Goal: Task Accomplishment & Management: Manage account settings

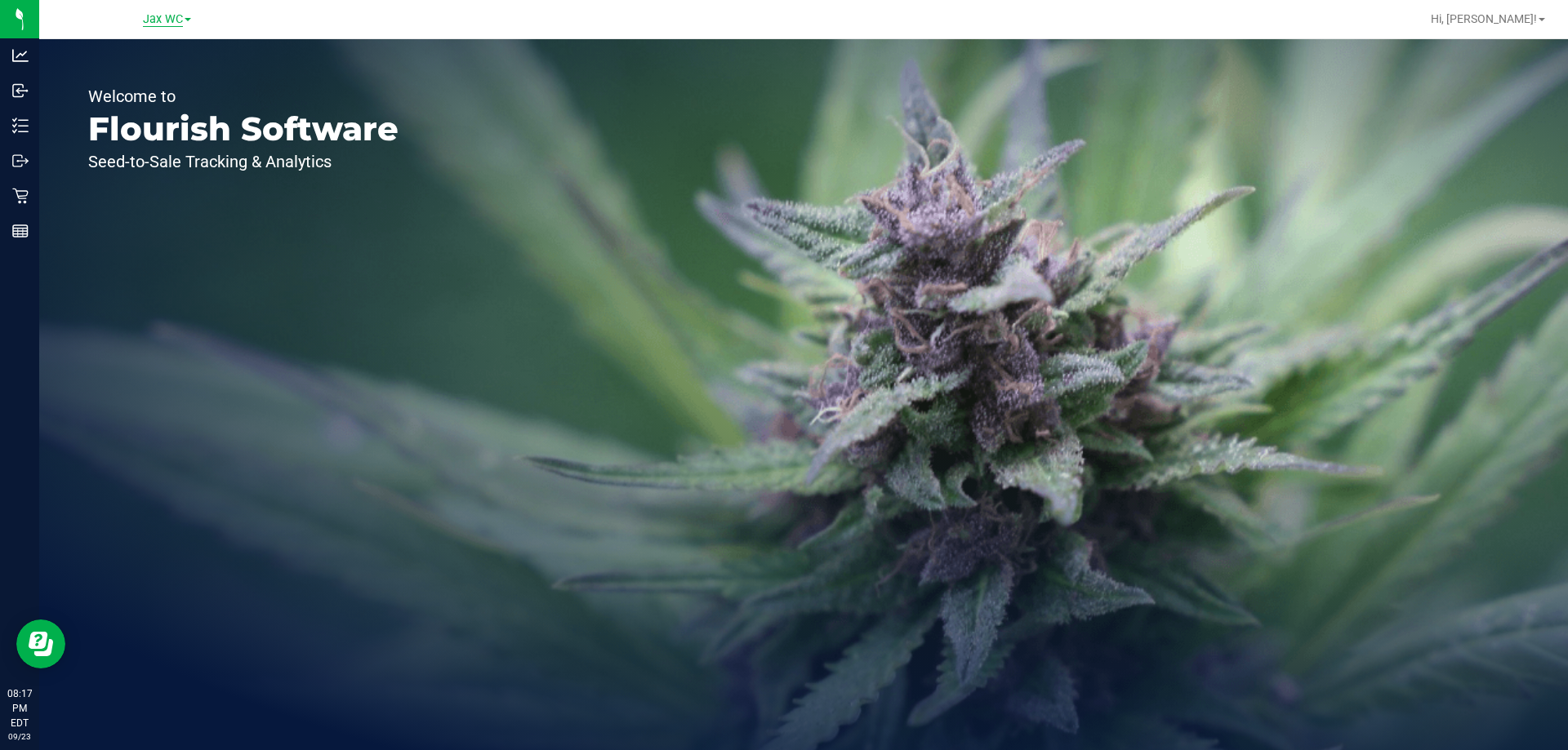
click at [158, 22] on span "Jax WC" at bounding box center [163, 19] width 40 height 15
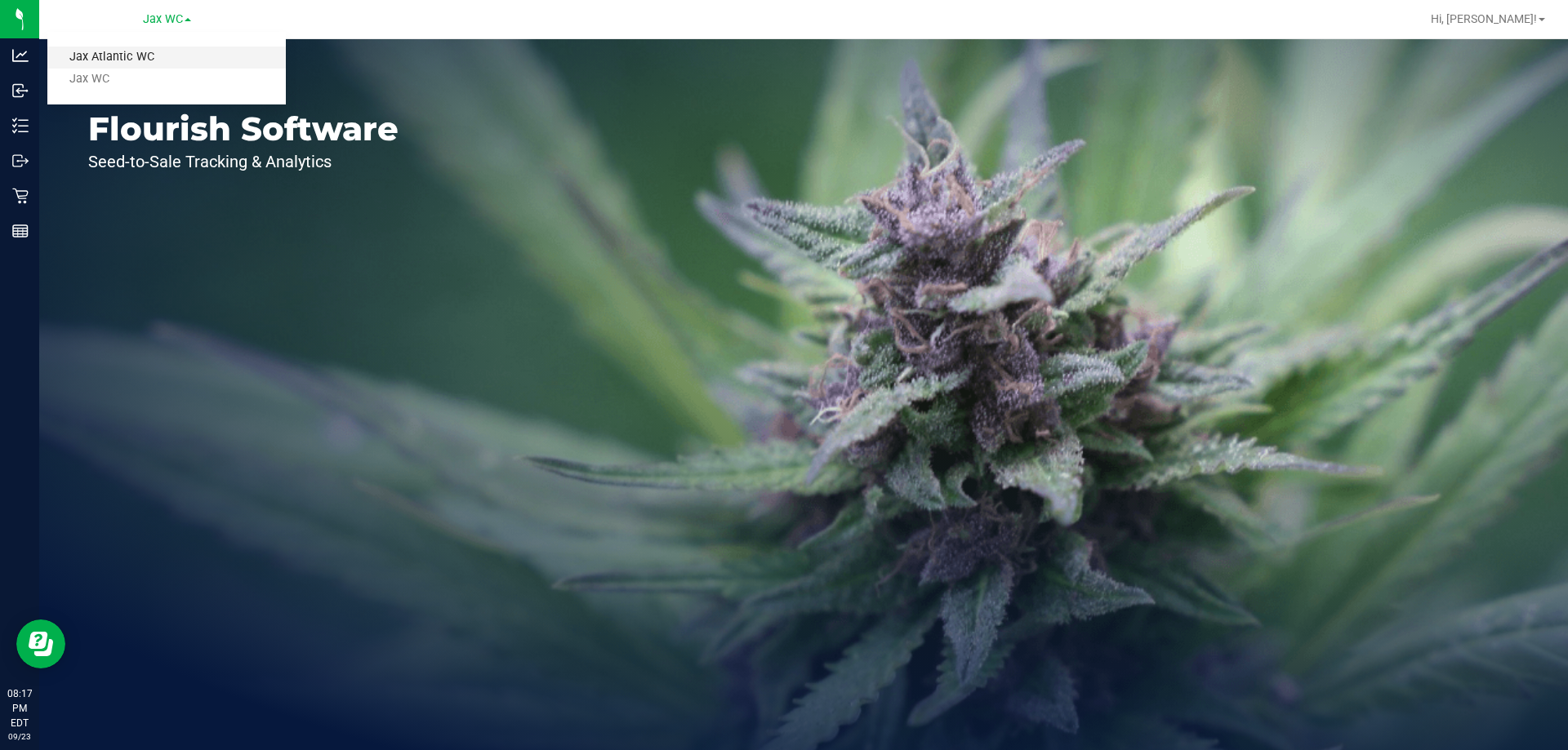
click at [160, 53] on link "Jax Atlantic WC" at bounding box center [167, 57] width 238 height 22
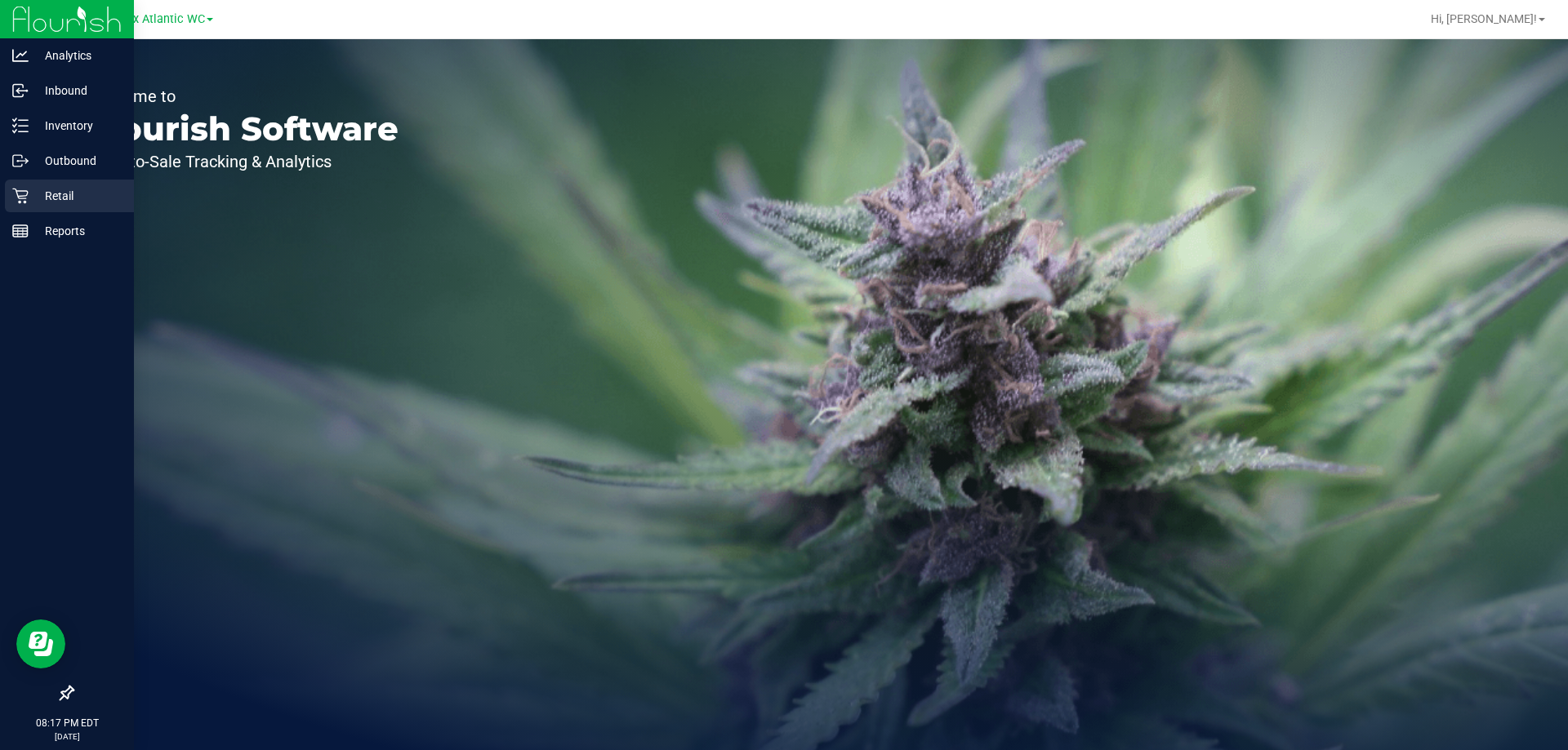
click at [35, 195] on p "Retail" at bounding box center [77, 196] width 98 height 20
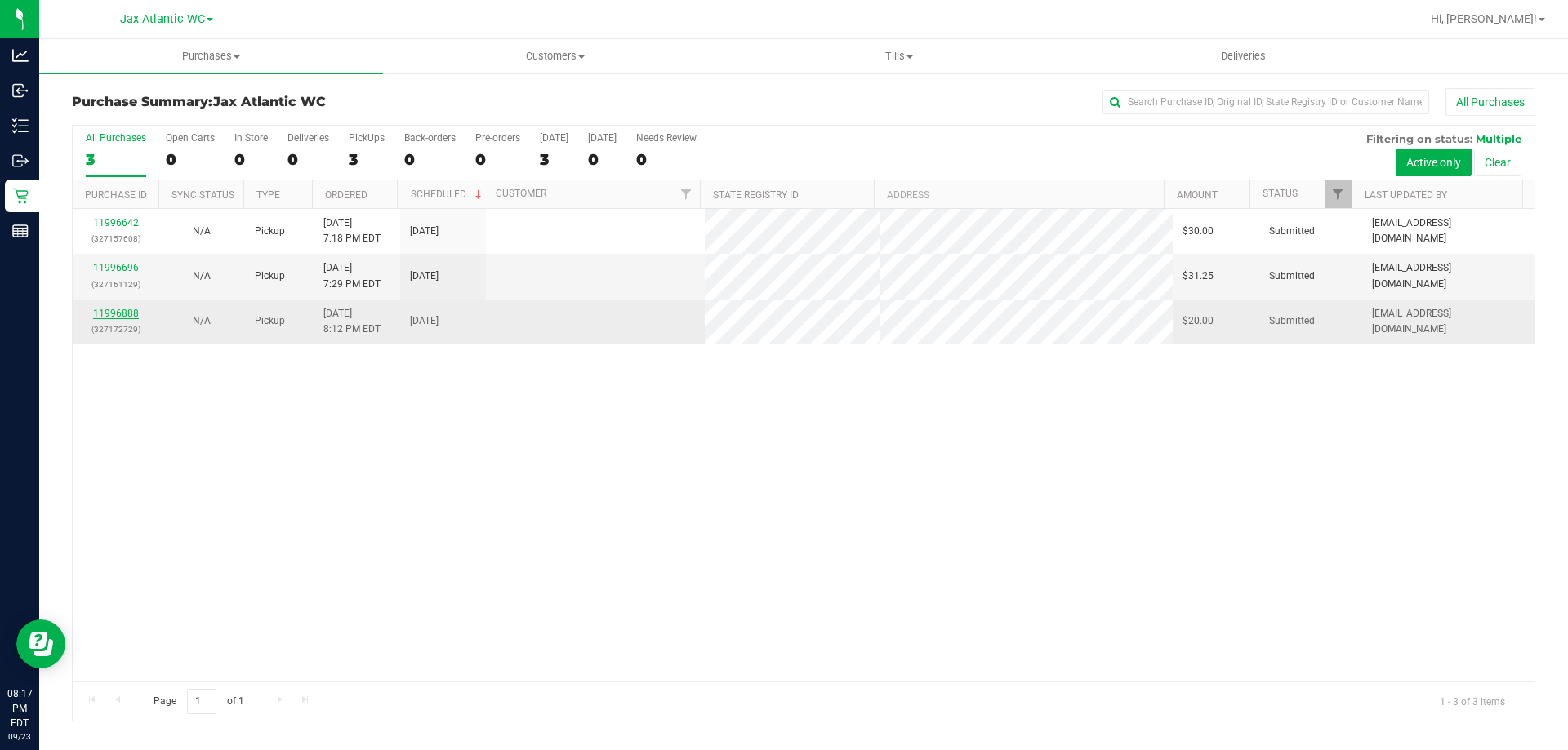
click at [133, 313] on link "11996888" at bounding box center [115, 313] width 46 height 11
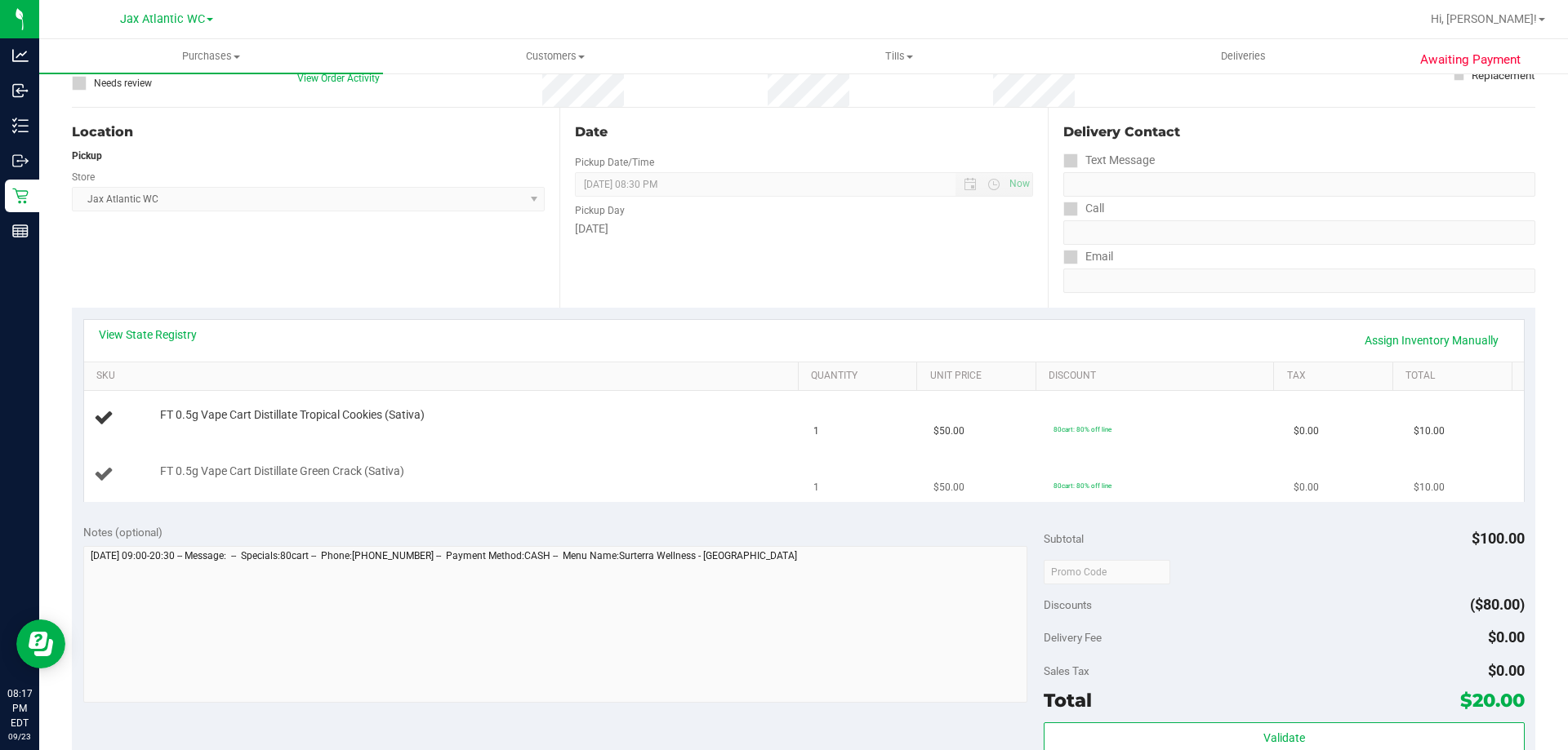
scroll to position [163, 0]
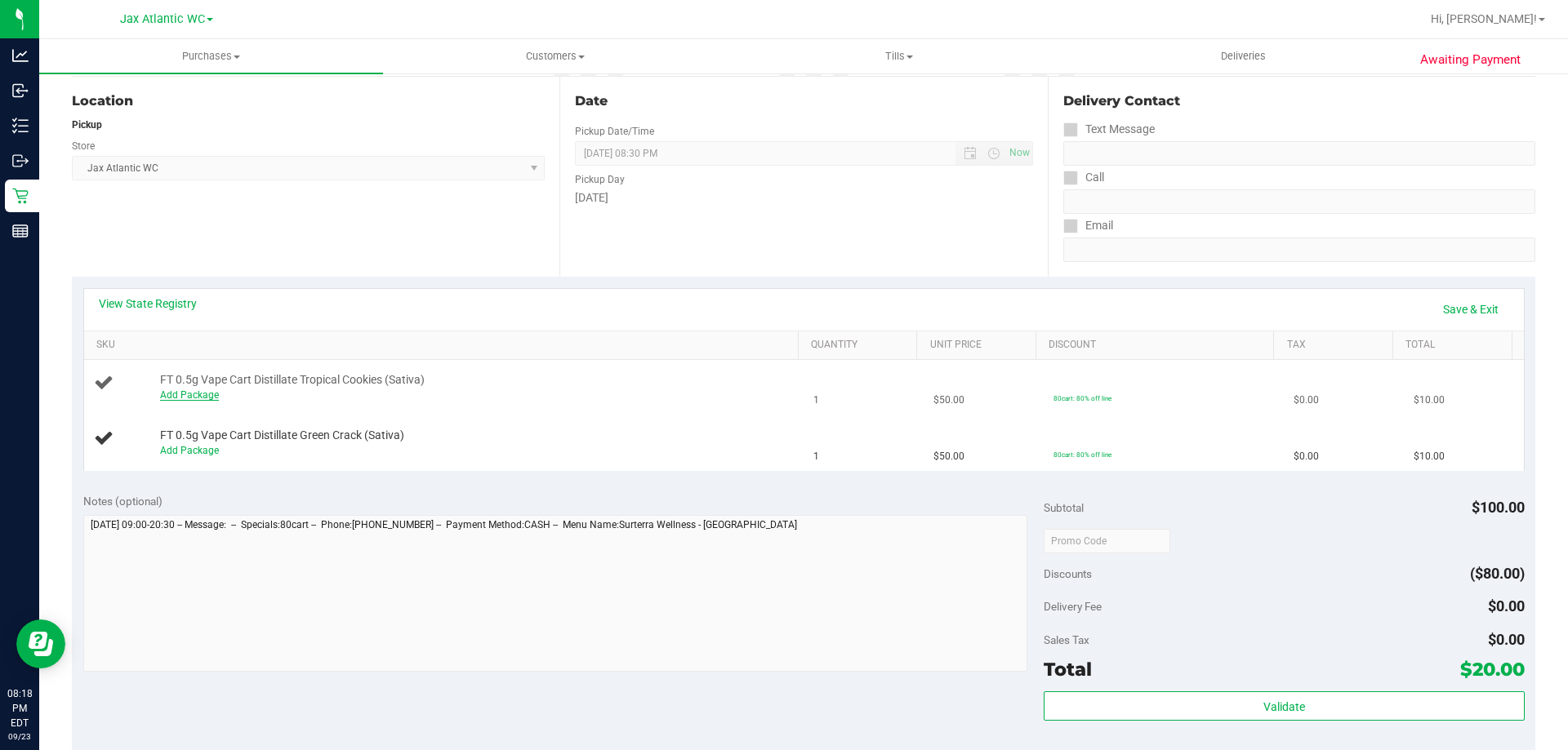
click at [198, 394] on link "Add Package" at bounding box center [190, 395] width 59 height 11
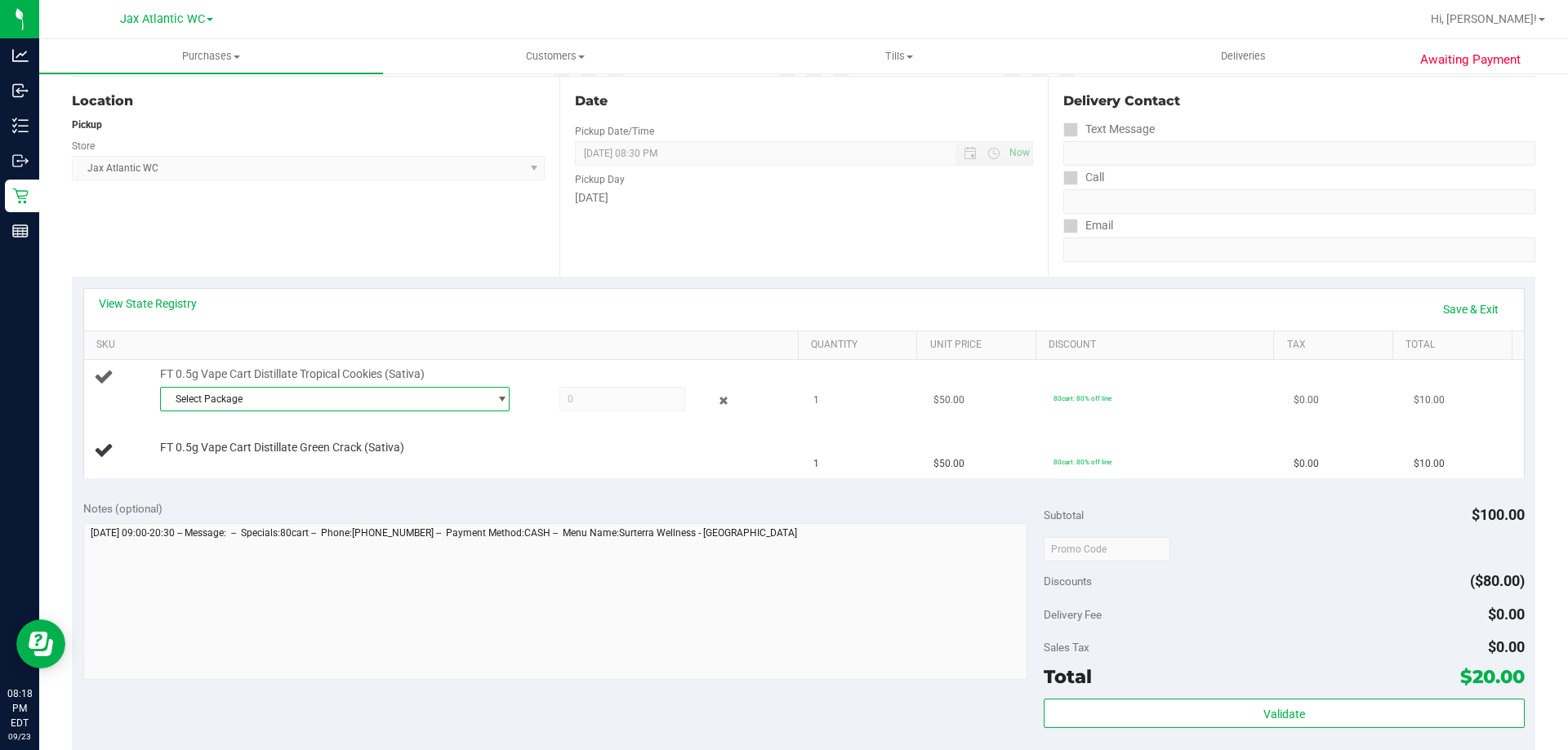
click at [338, 404] on span "Select Package" at bounding box center [324, 399] width 328 height 23
click at [328, 470] on span "( JUN25TRK01B-0703 | orig: FLSRWGM-20250711-269 )" at bounding box center [386, 466] width 245 height 11
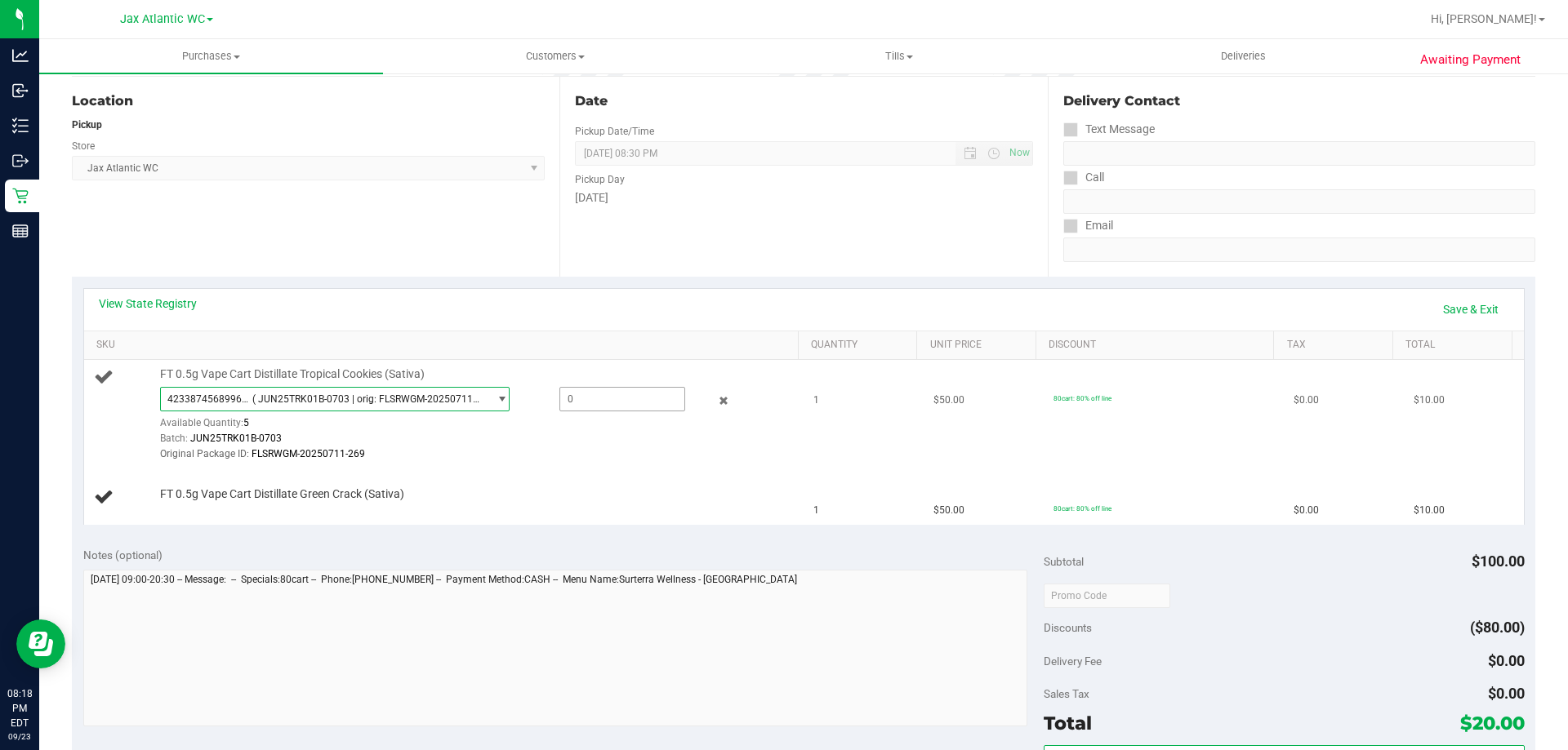
click at [592, 390] on span at bounding box center [622, 399] width 126 height 24
type input "1"
type input "1.0000"
click at [579, 284] on div "View State Registry Save & Exit SKU Quantity Unit Price Discount Tax Total FT 0…" at bounding box center [803, 406] width 1463 height 259
click at [1463, 313] on link "Save & Exit" at bounding box center [1470, 310] width 76 height 28
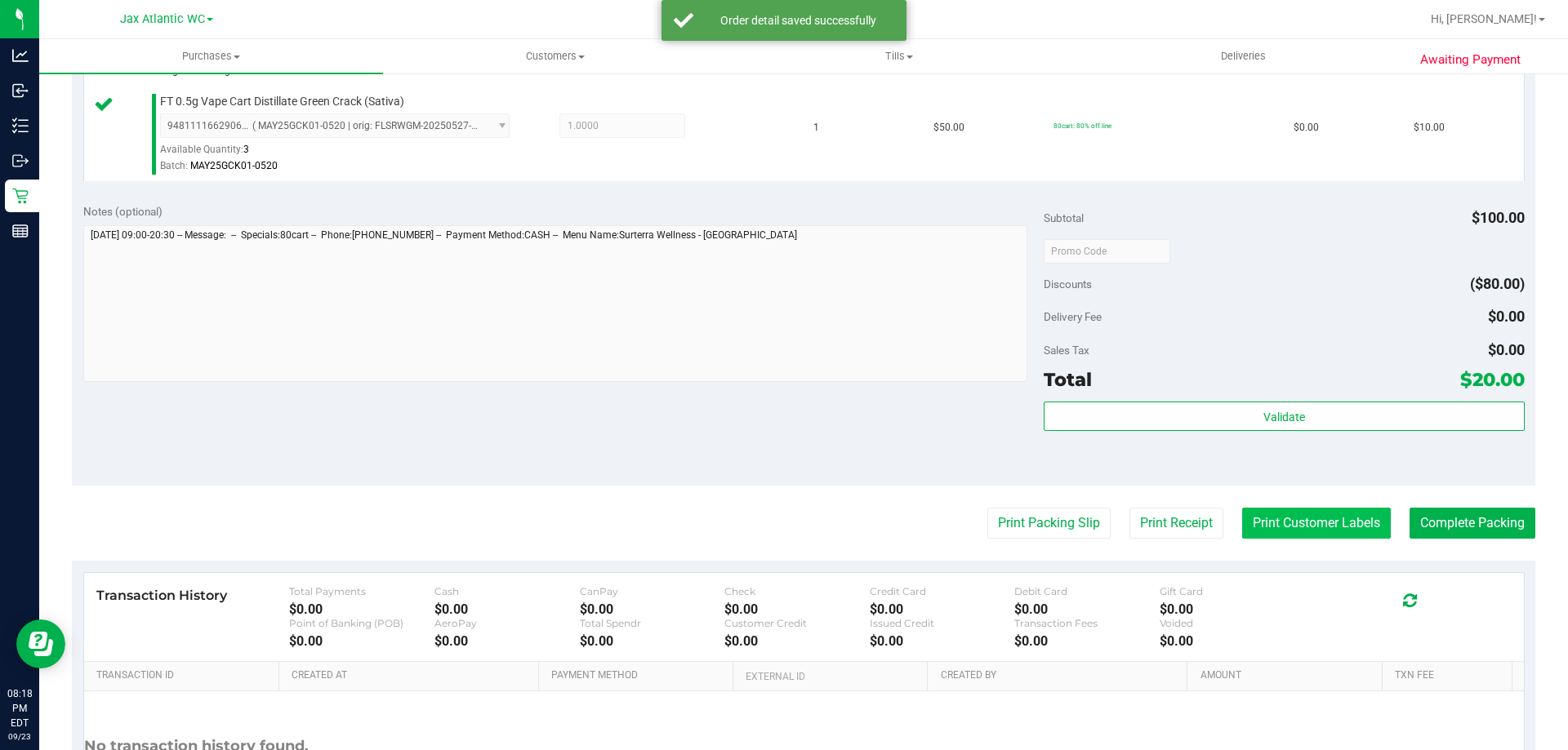
scroll to position [571, 0]
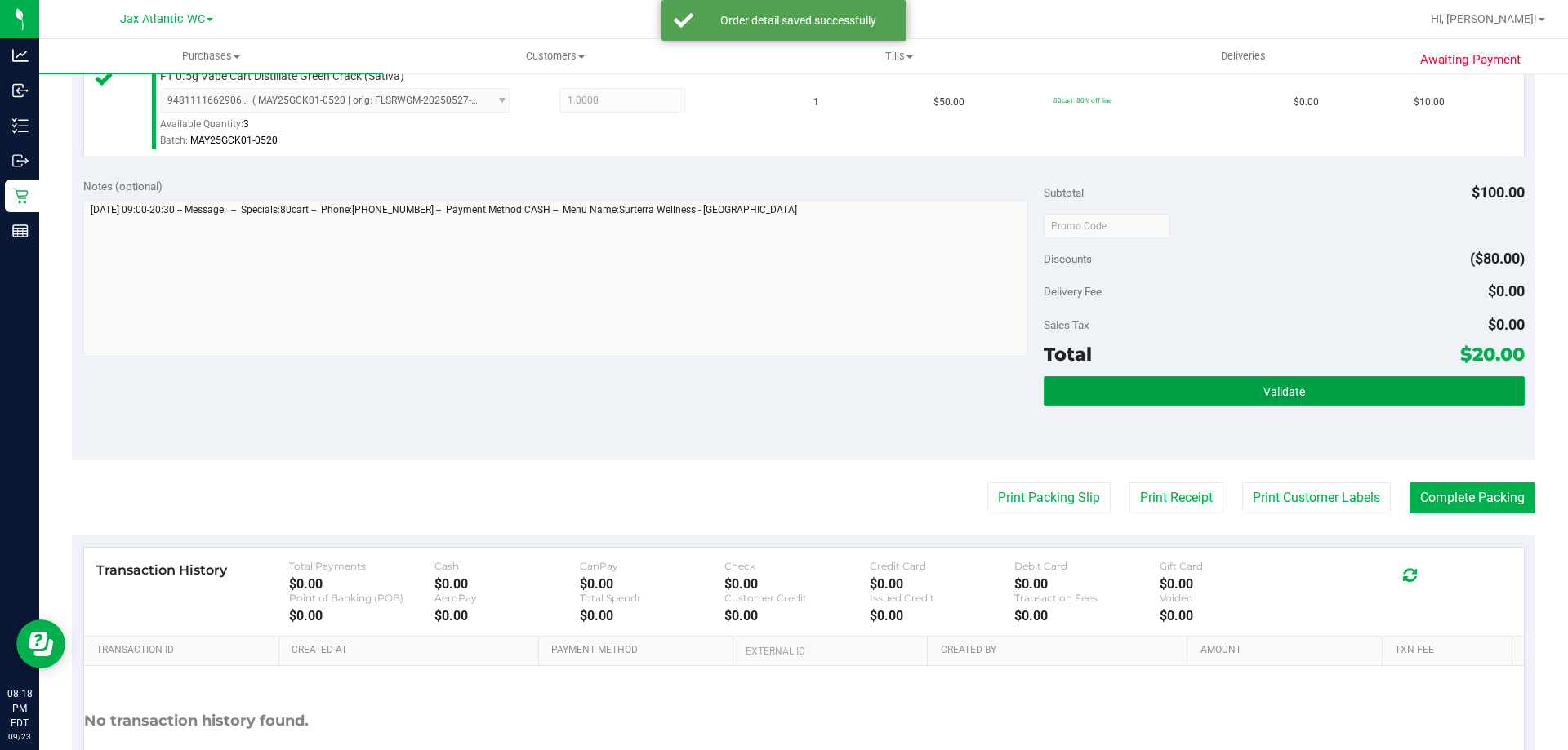
click at [1290, 383] on button "Validate" at bounding box center [1284, 391] width 480 height 29
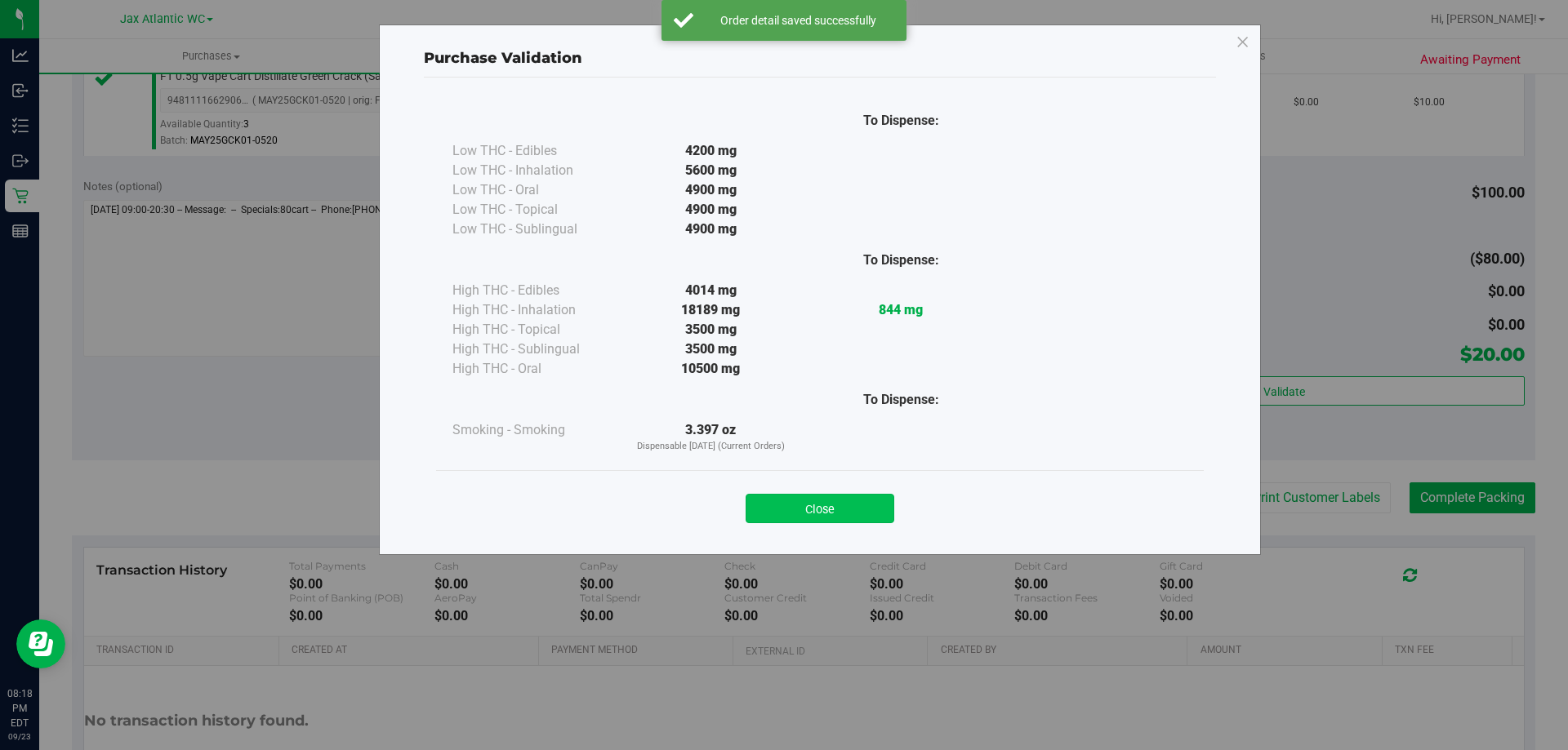
click at [802, 518] on button "Close" at bounding box center [820, 509] width 148 height 29
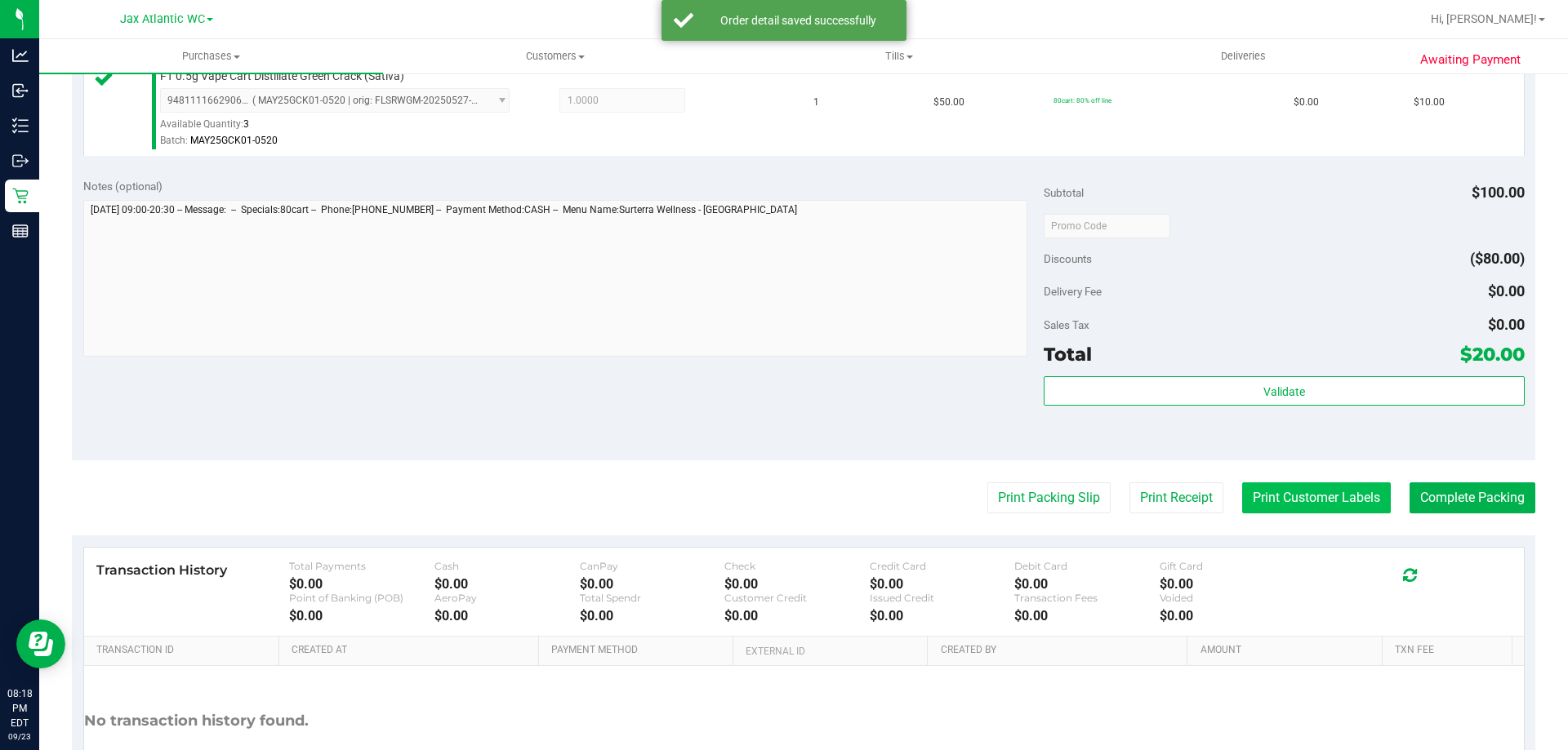
click at [1275, 490] on button "Print Customer Labels" at bounding box center [1316, 498] width 148 height 31
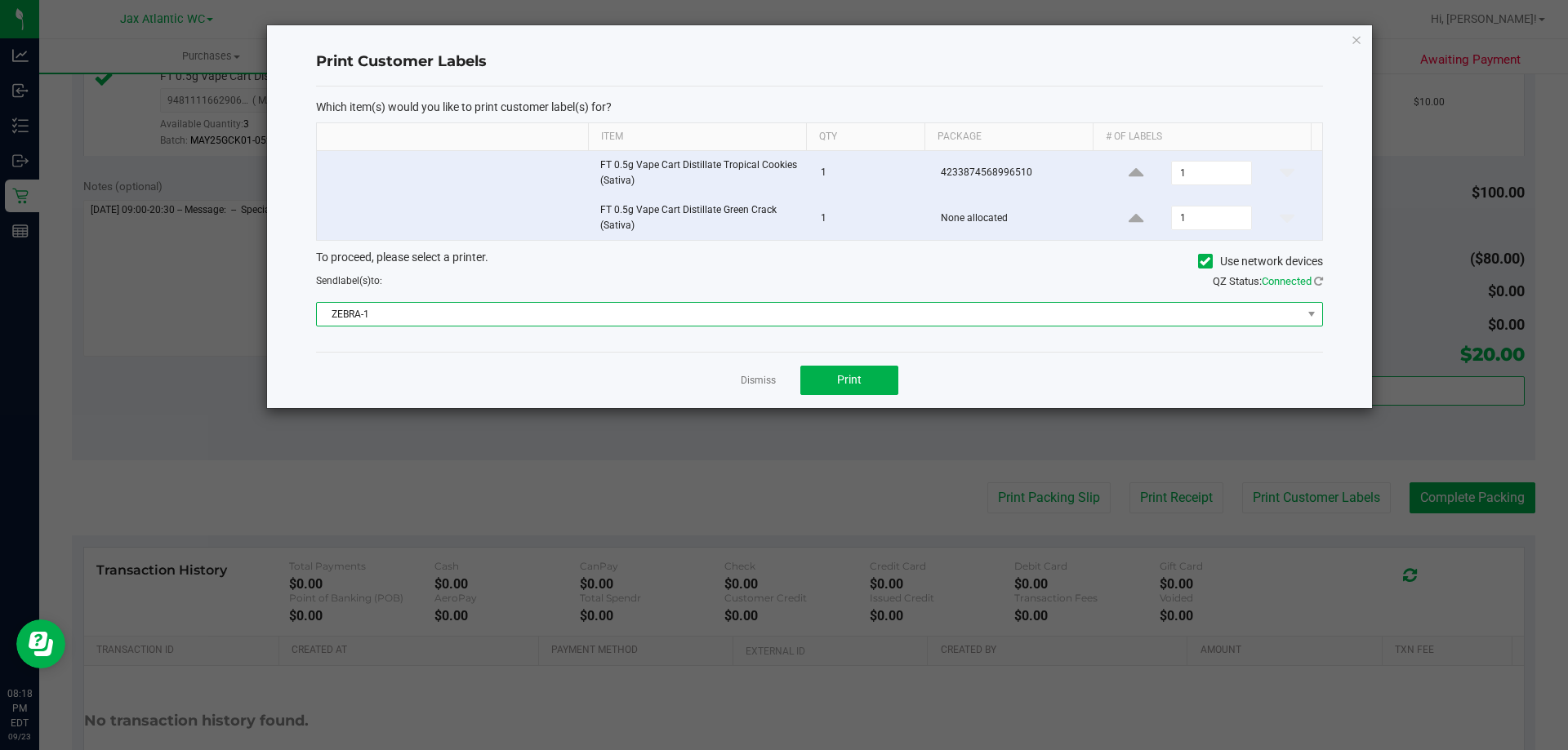
click at [705, 318] on span "ZEBRA-1" at bounding box center [808, 314] width 984 height 23
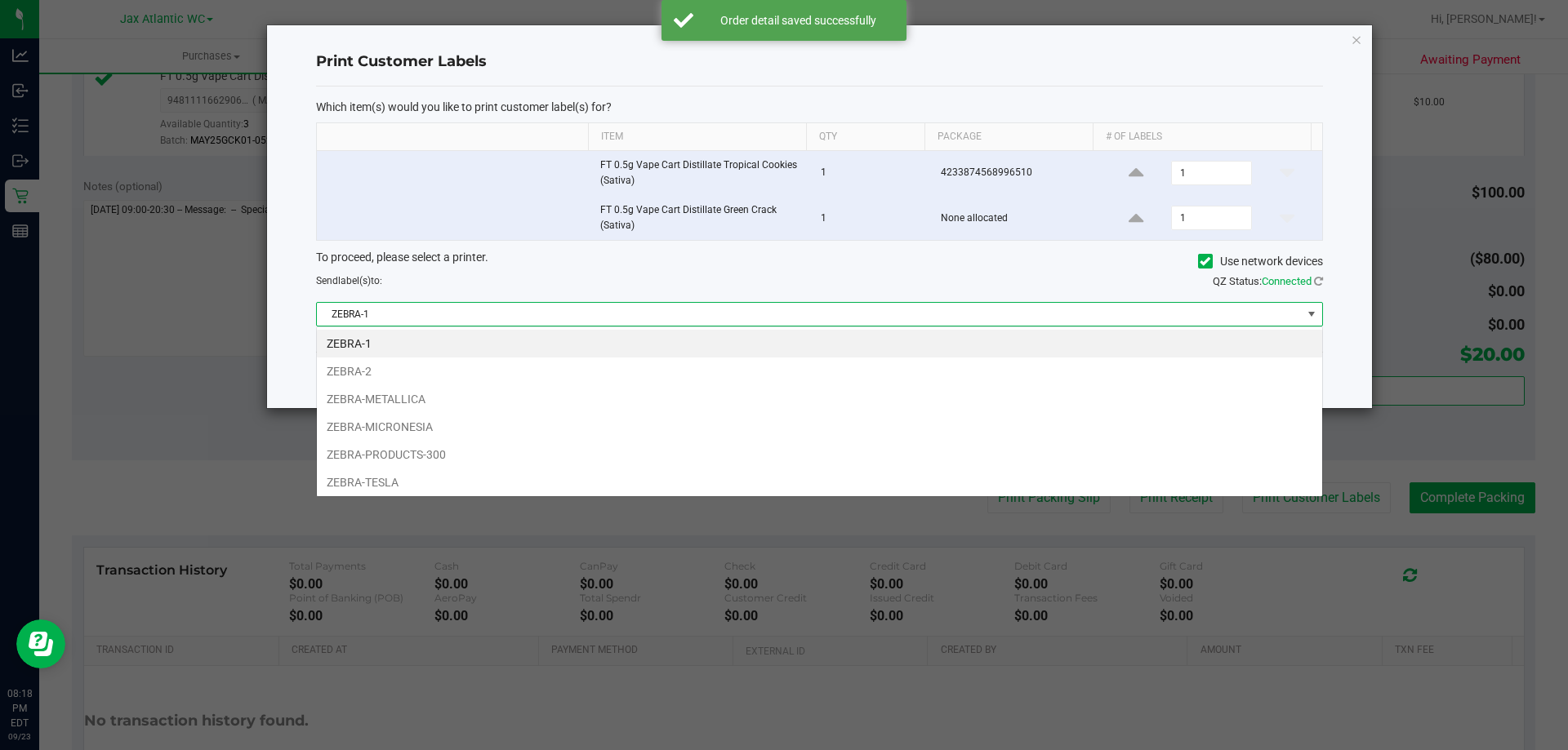
scroll to position [24, 1006]
click at [469, 405] on li "ZEBRA-METALLICA" at bounding box center [819, 399] width 1005 height 28
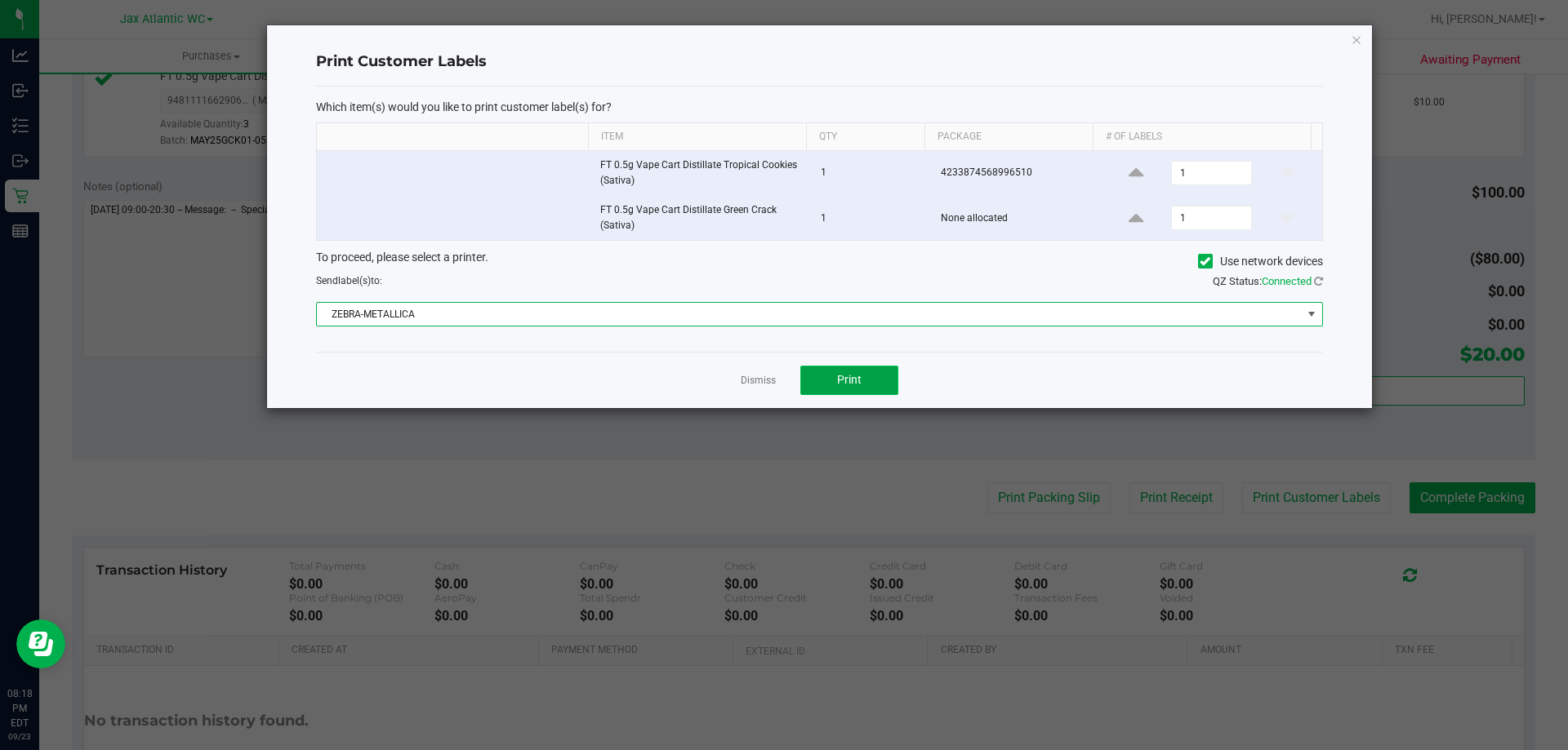
click at [844, 388] on button "Print" at bounding box center [849, 381] width 98 height 29
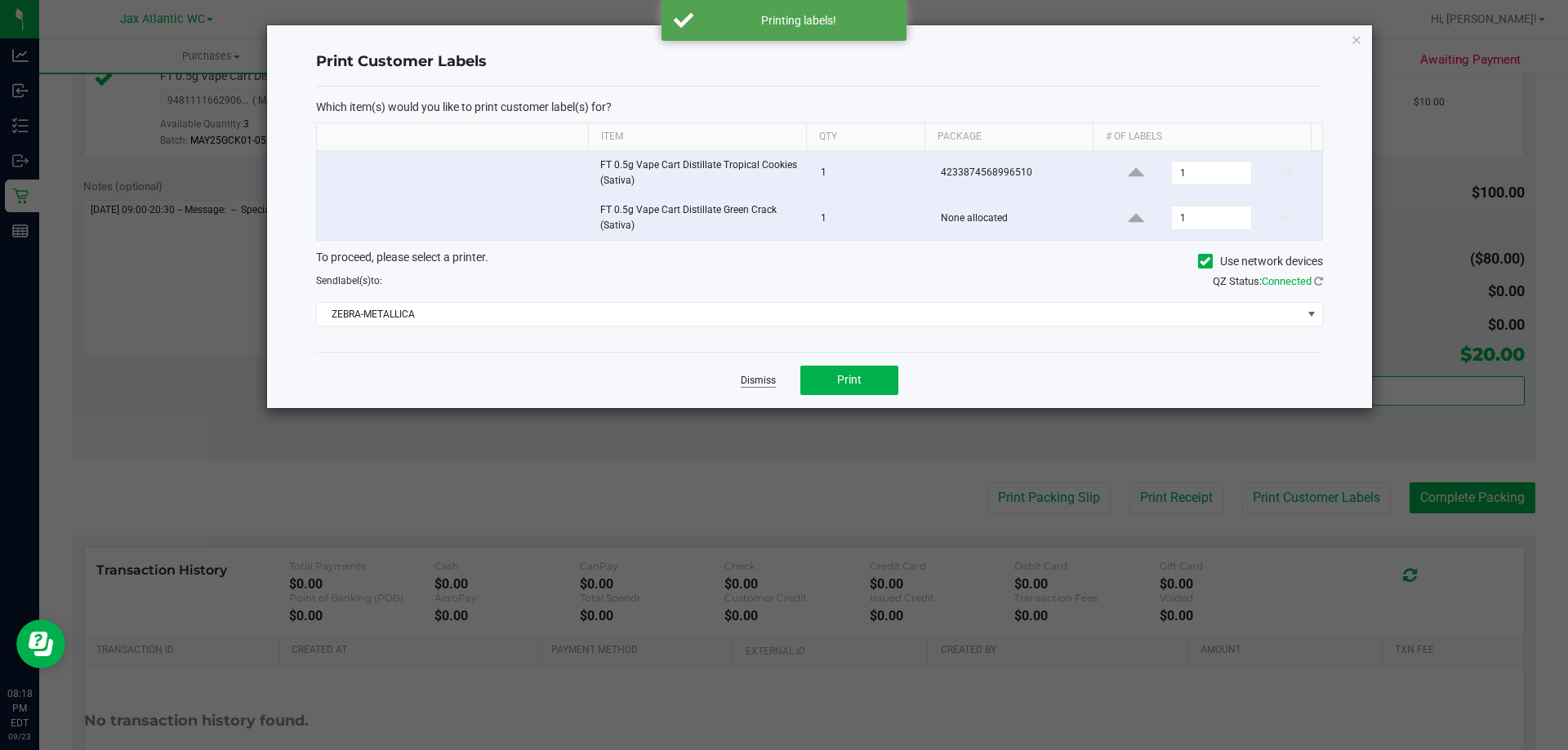
click at [761, 380] on link "Dismiss" at bounding box center [758, 381] width 35 height 14
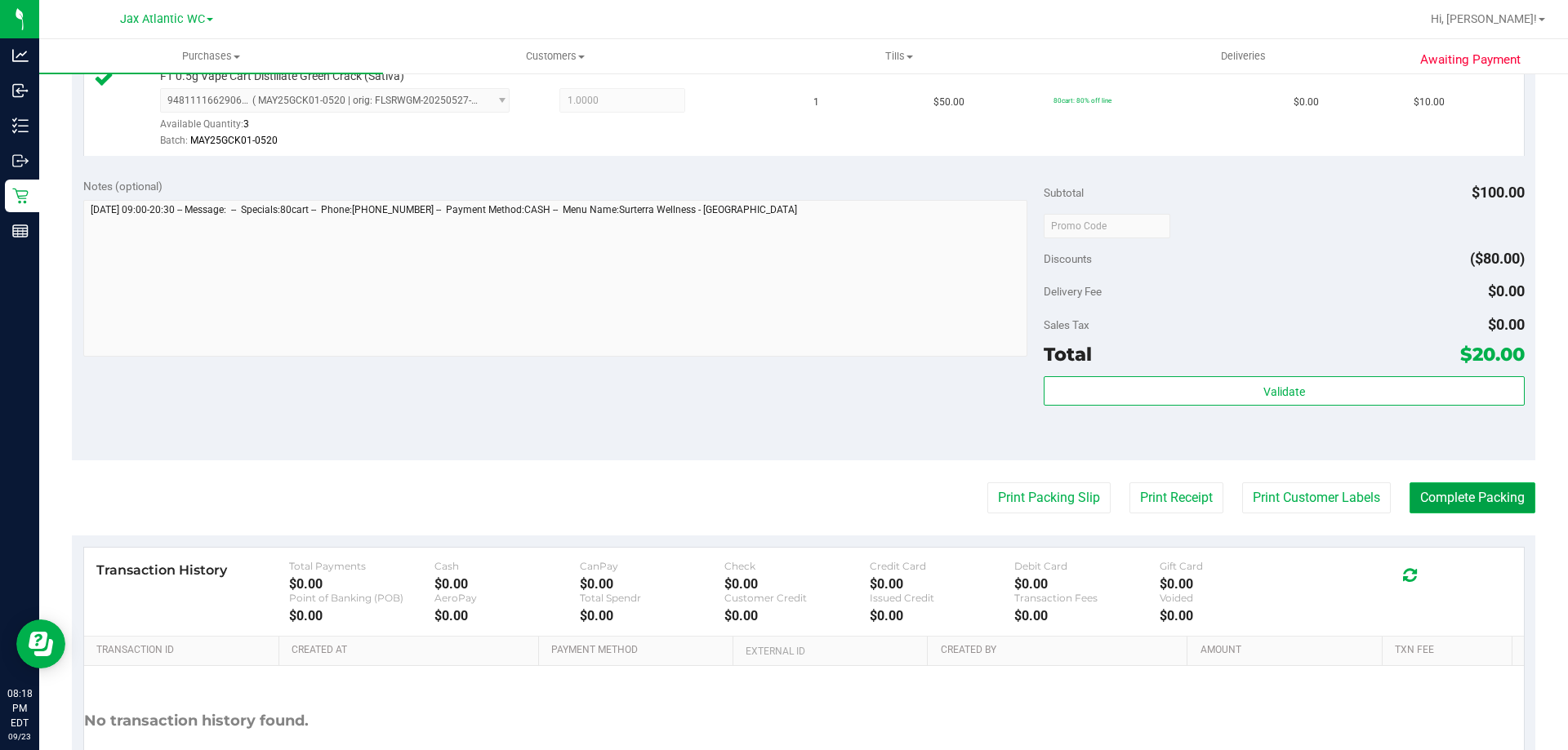
click at [1469, 495] on button "Complete Packing" at bounding box center [1472, 498] width 126 height 31
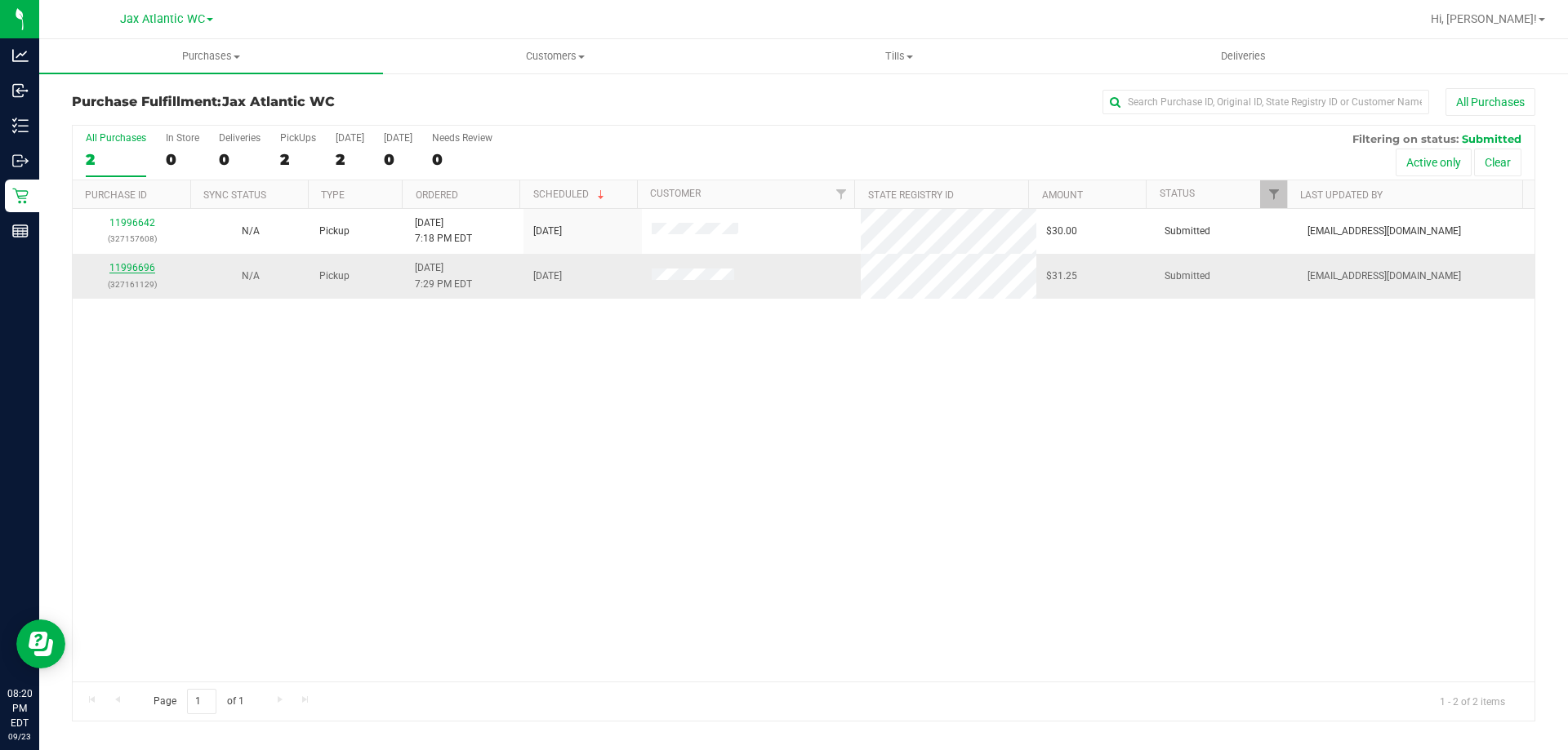
click at [120, 269] on link "11996696" at bounding box center [132, 267] width 46 height 11
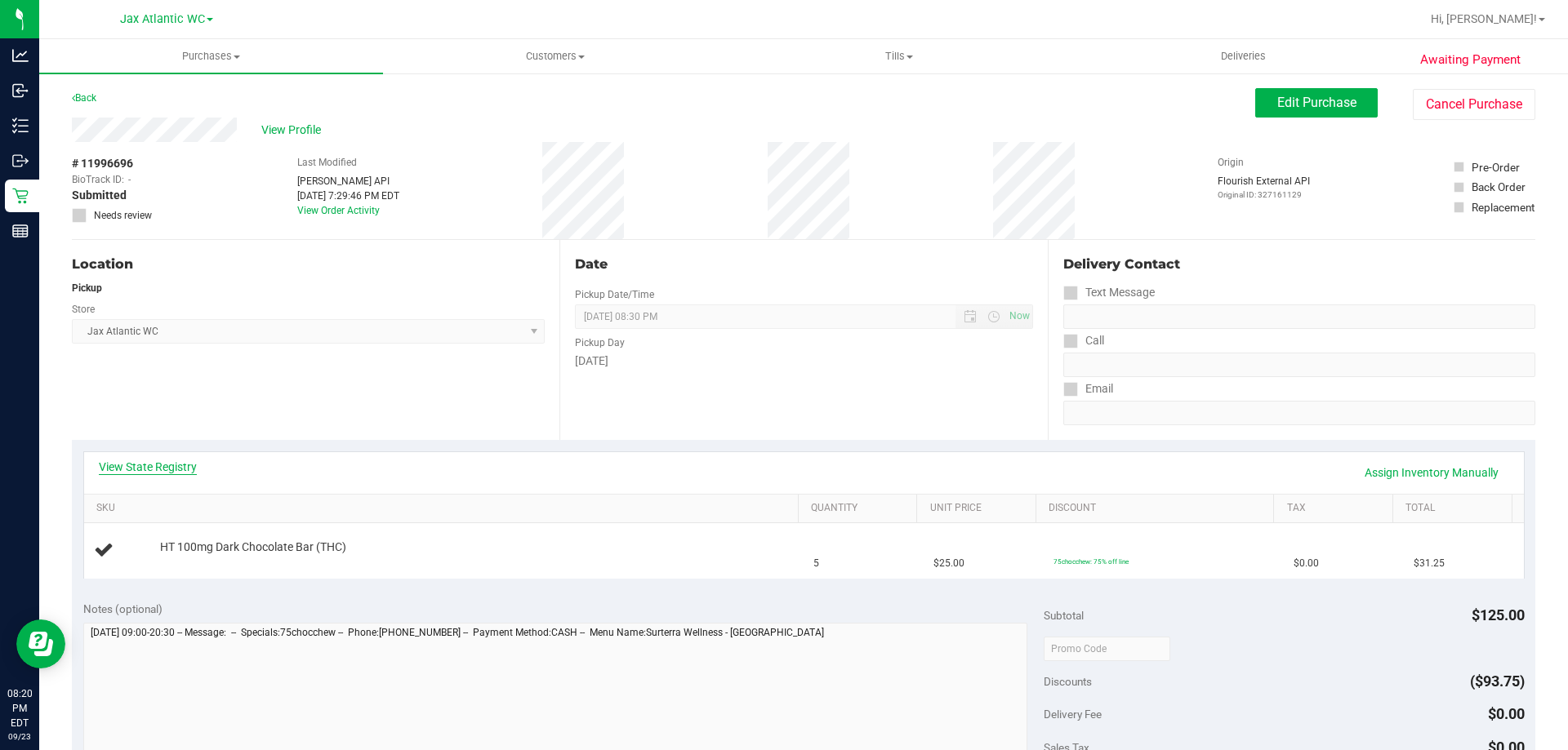
click at [162, 465] on link "View State Registry" at bounding box center [147, 466] width 98 height 16
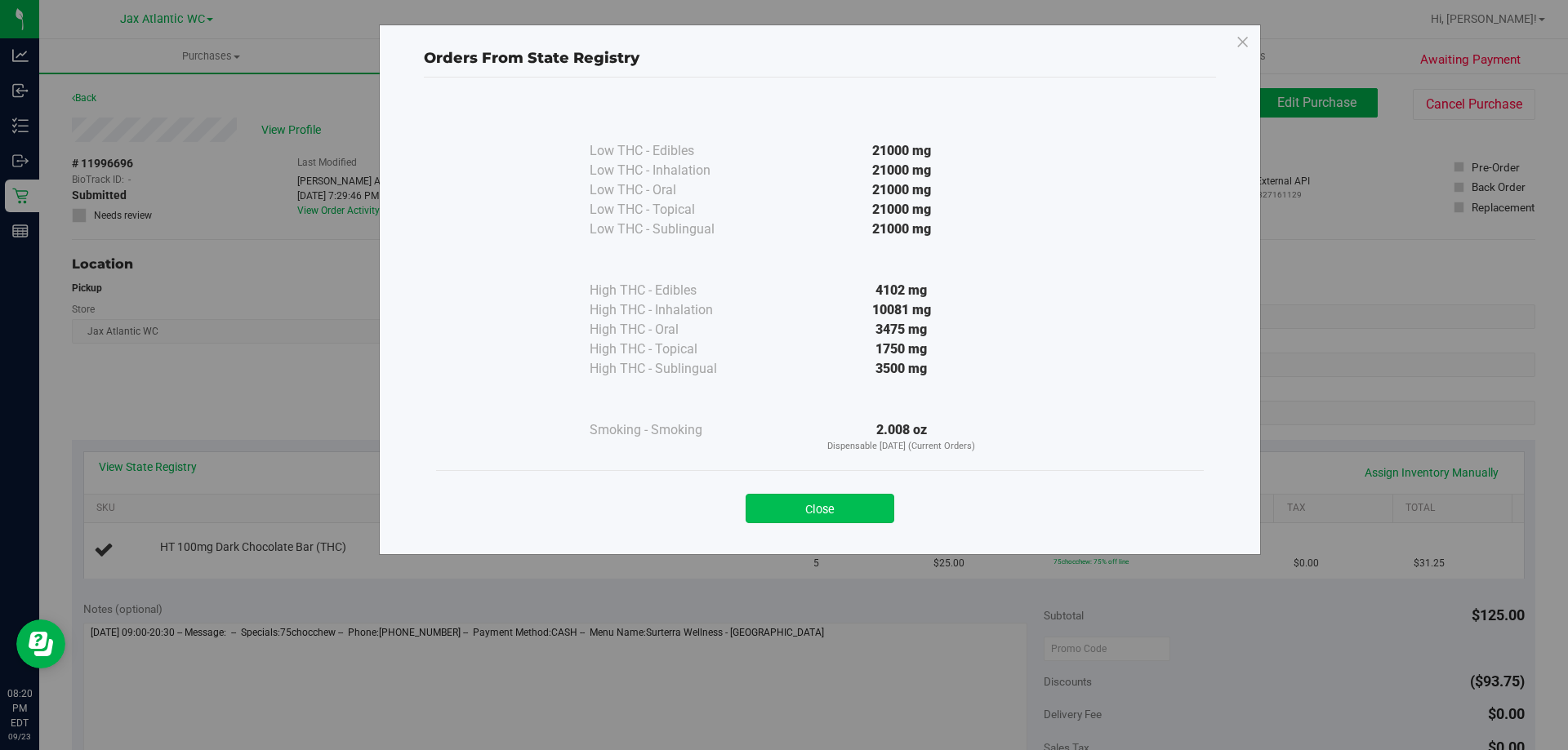
click at [780, 501] on button "Close" at bounding box center [820, 509] width 148 height 29
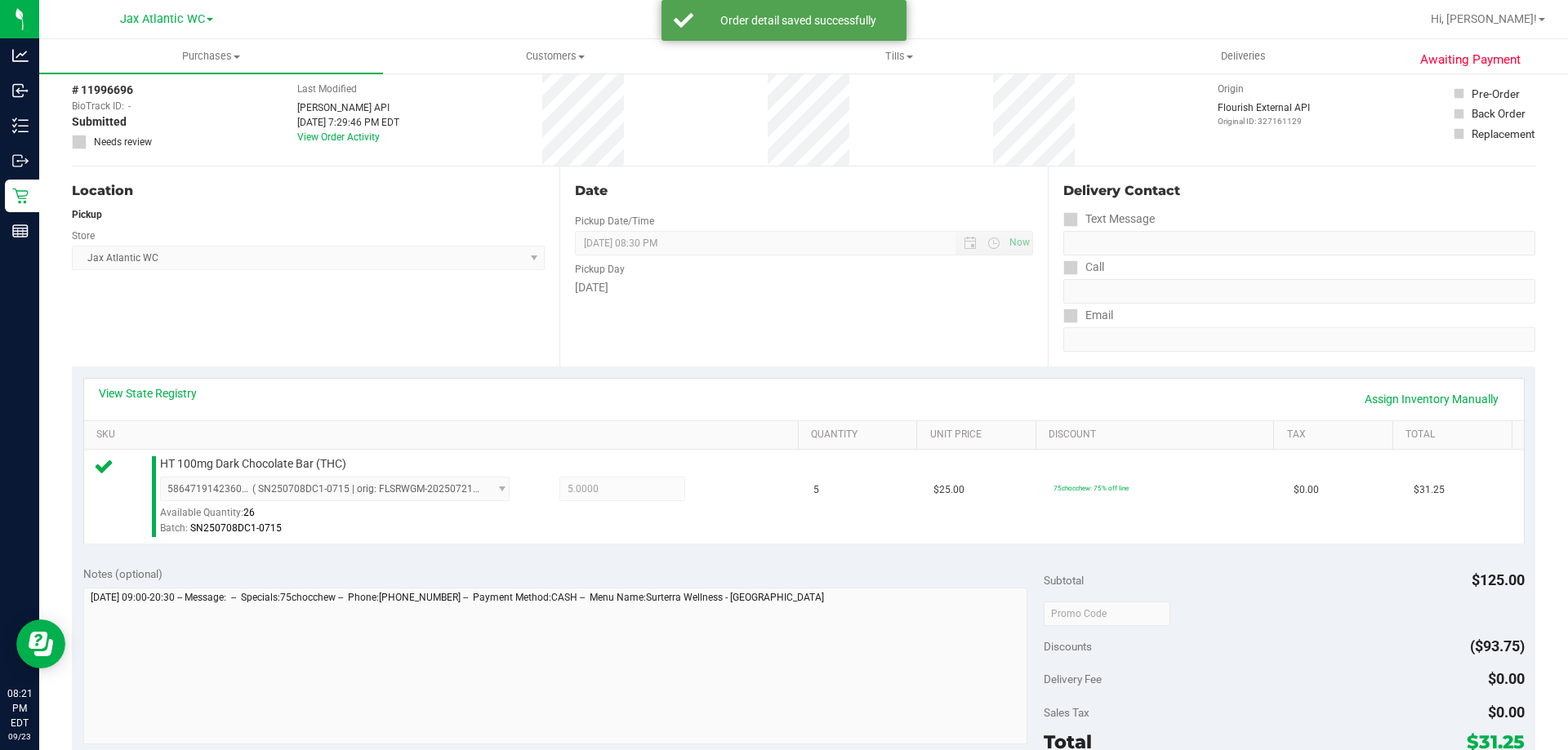
scroll to position [327, 0]
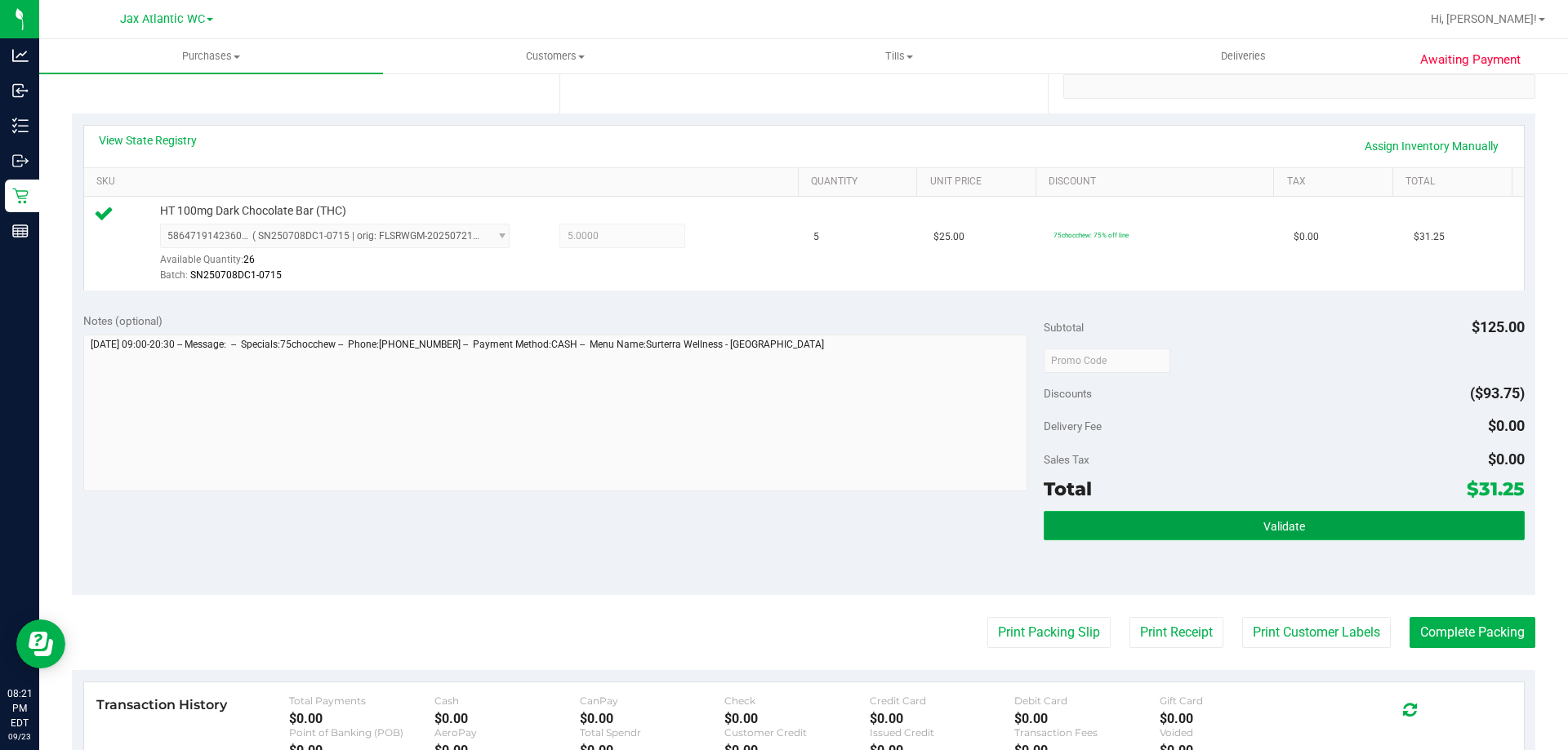
click at [1263, 527] on span "Validate" at bounding box center [1284, 526] width 42 height 13
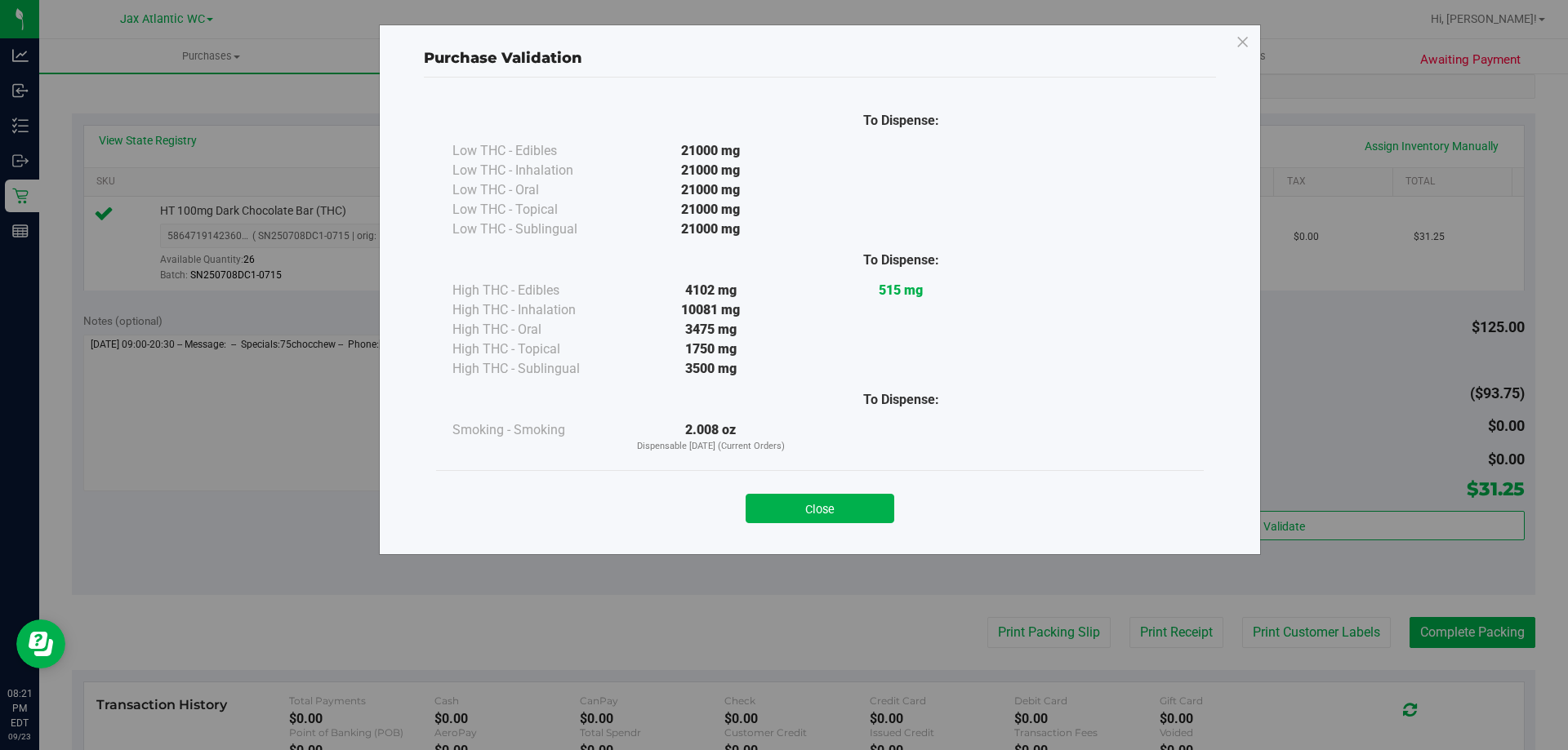
click at [831, 499] on button "Close" at bounding box center [820, 509] width 148 height 29
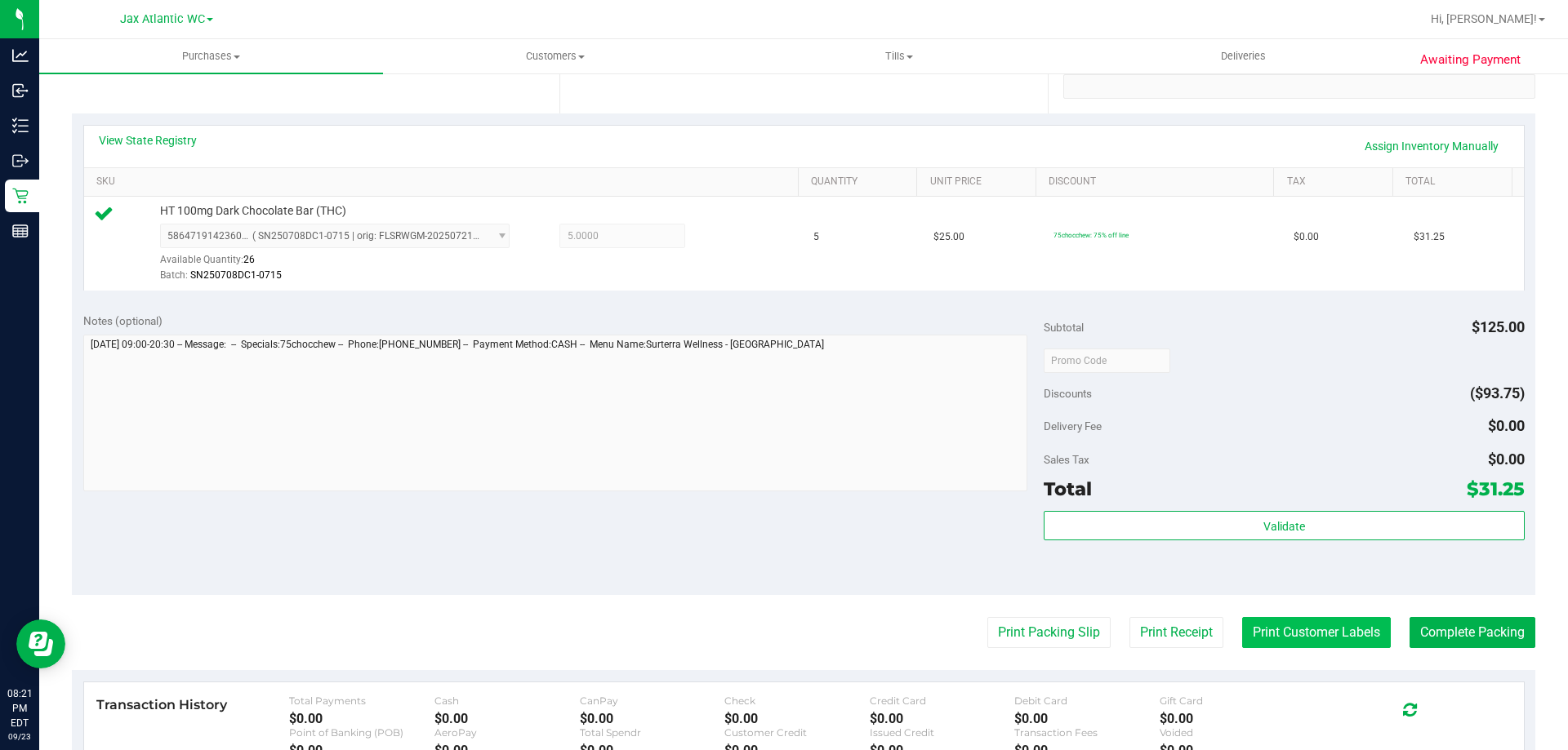
click at [1354, 622] on button "Print Customer Labels" at bounding box center [1316, 633] width 148 height 31
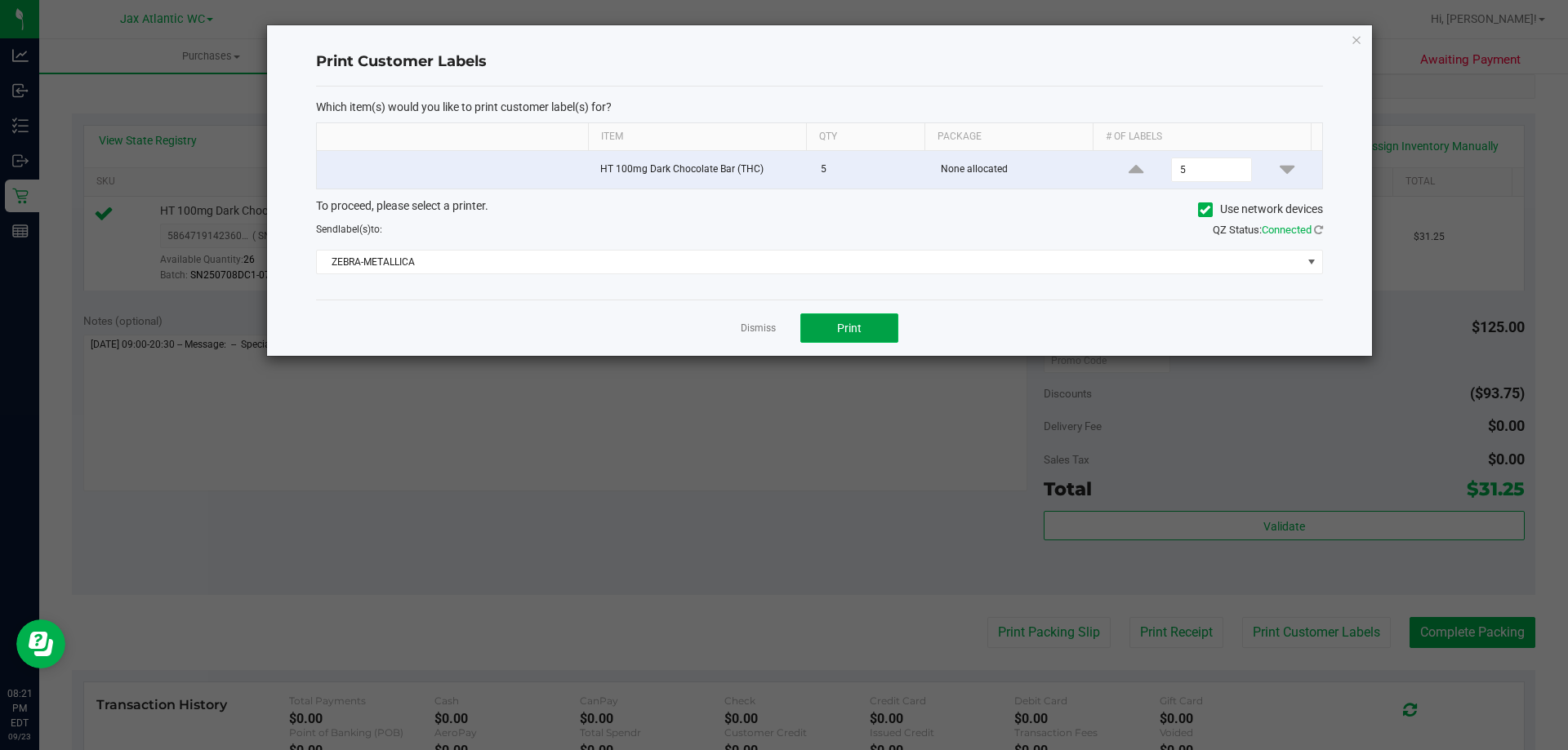
click at [884, 324] on button "Print" at bounding box center [849, 329] width 98 height 29
click at [746, 329] on link "Dismiss" at bounding box center [758, 329] width 35 height 14
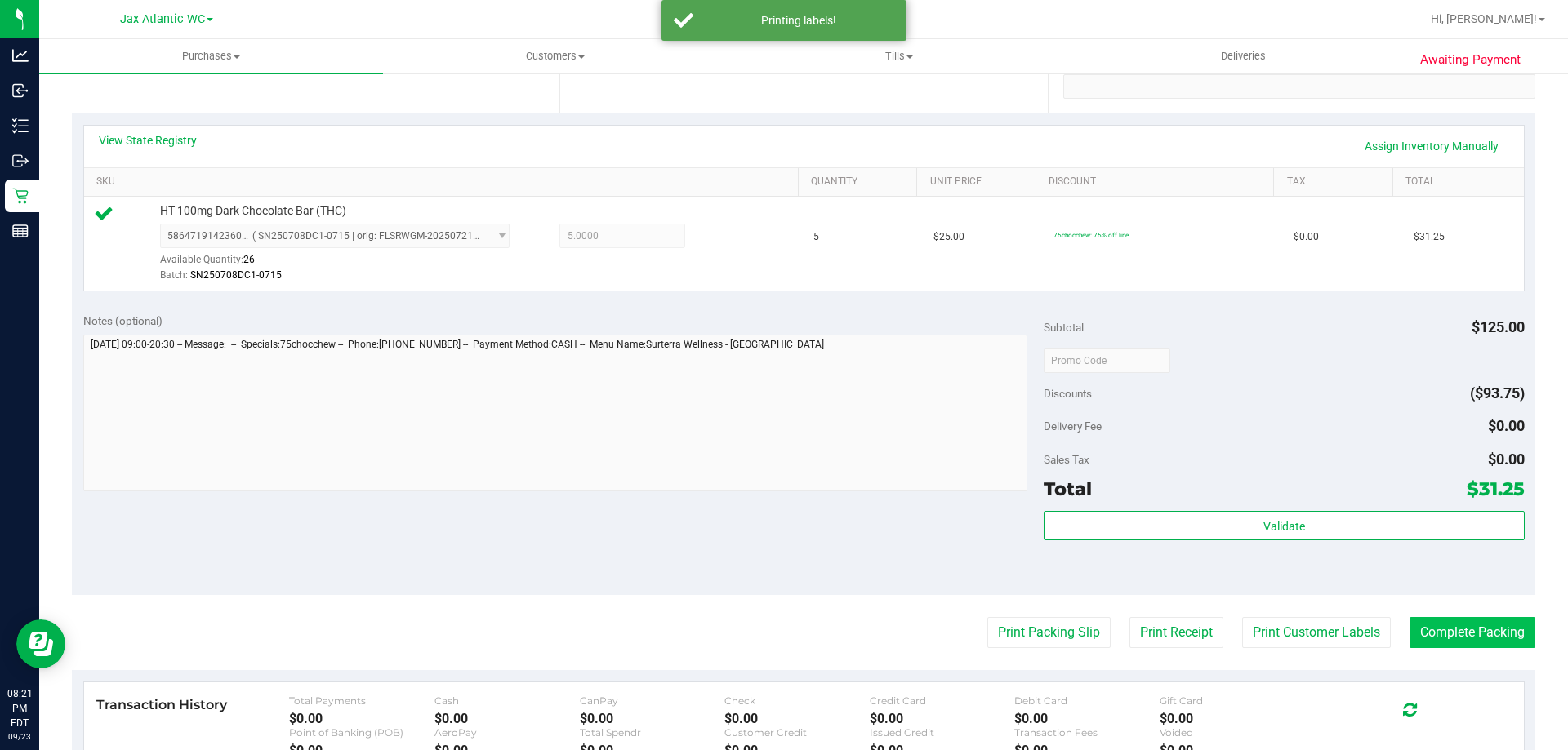
drag, startPoint x: 1500, startPoint y: 649, endPoint x: 1496, endPoint y: 639, distance: 10.8
click at [1499, 646] on purchase-details "Back Edit Purchase Cancel Purchase View Profile # 11996696 BioTrack ID: - Submi…" at bounding box center [803, 368] width 1463 height 1214
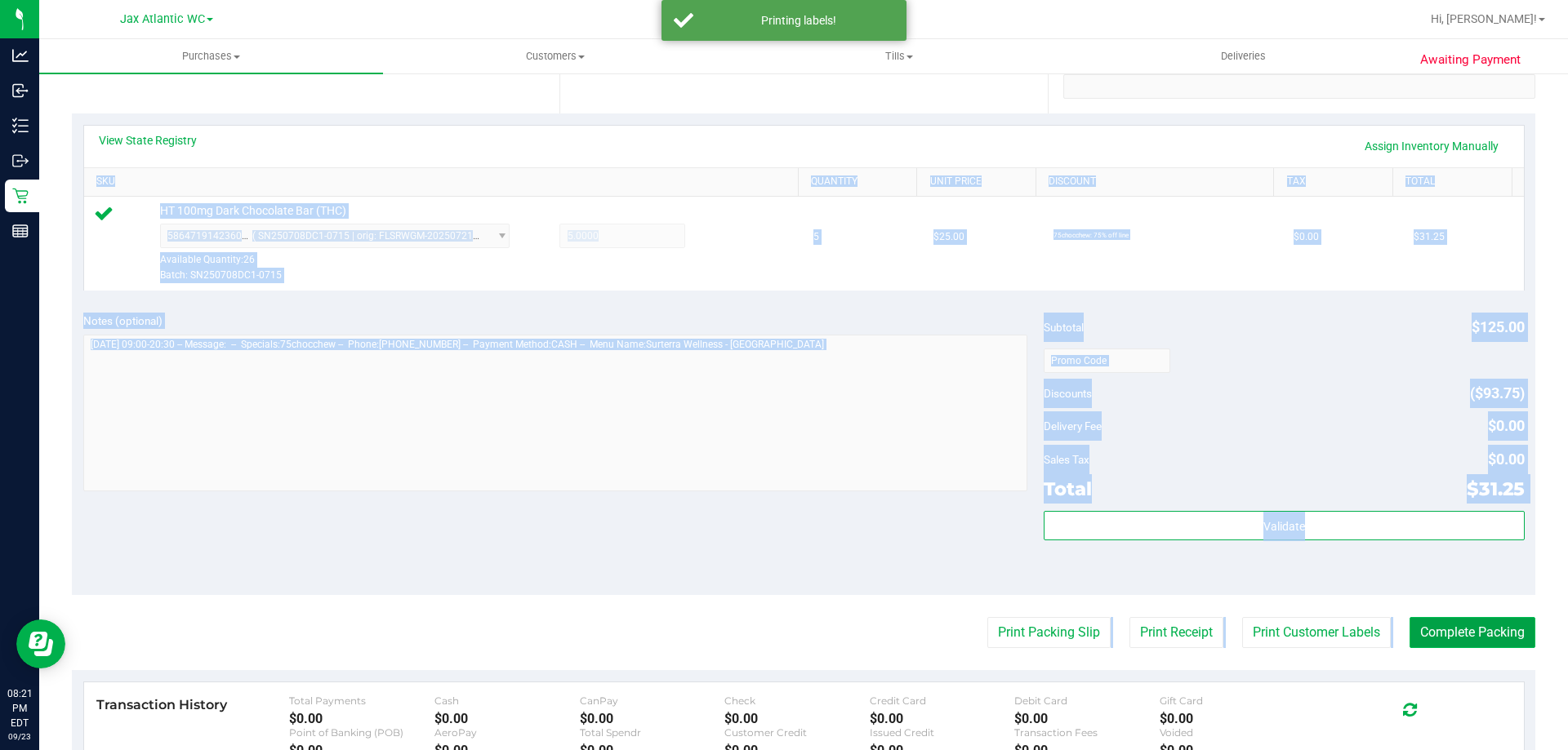
click at [1491, 637] on button "Complete Packing" at bounding box center [1472, 633] width 126 height 31
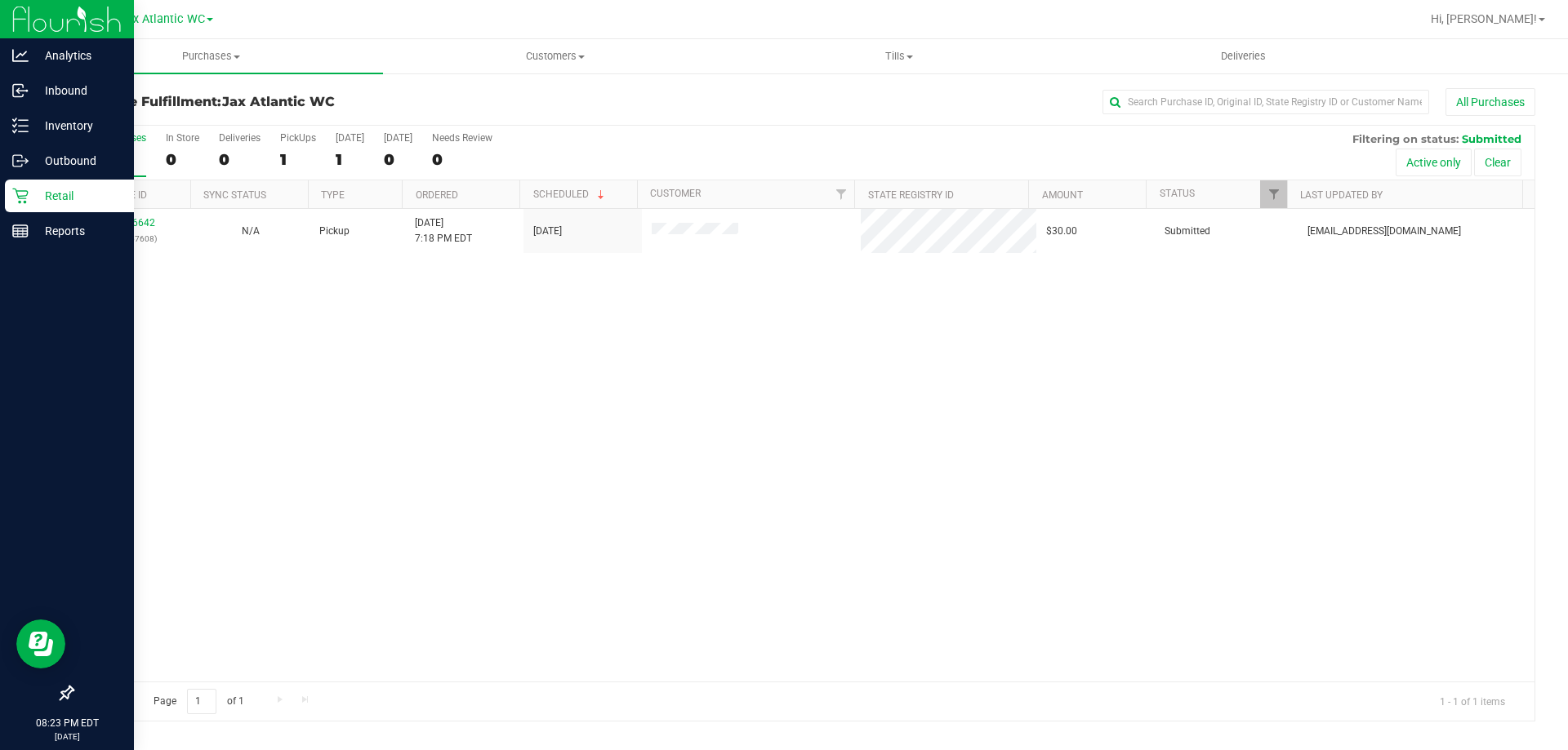
click at [41, 189] on p "Retail" at bounding box center [77, 196] width 98 height 20
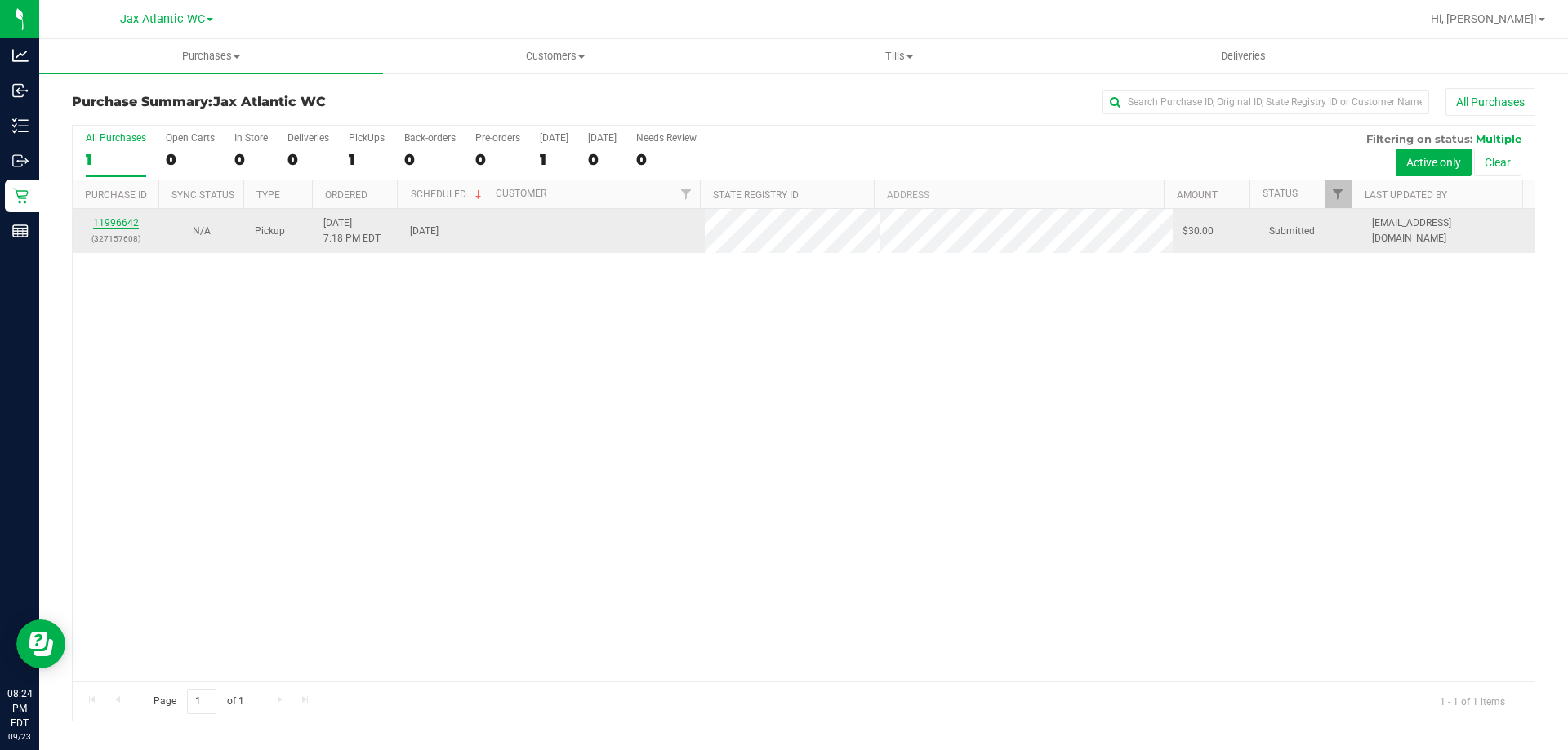
click at [121, 224] on link "11996642" at bounding box center [115, 222] width 46 height 11
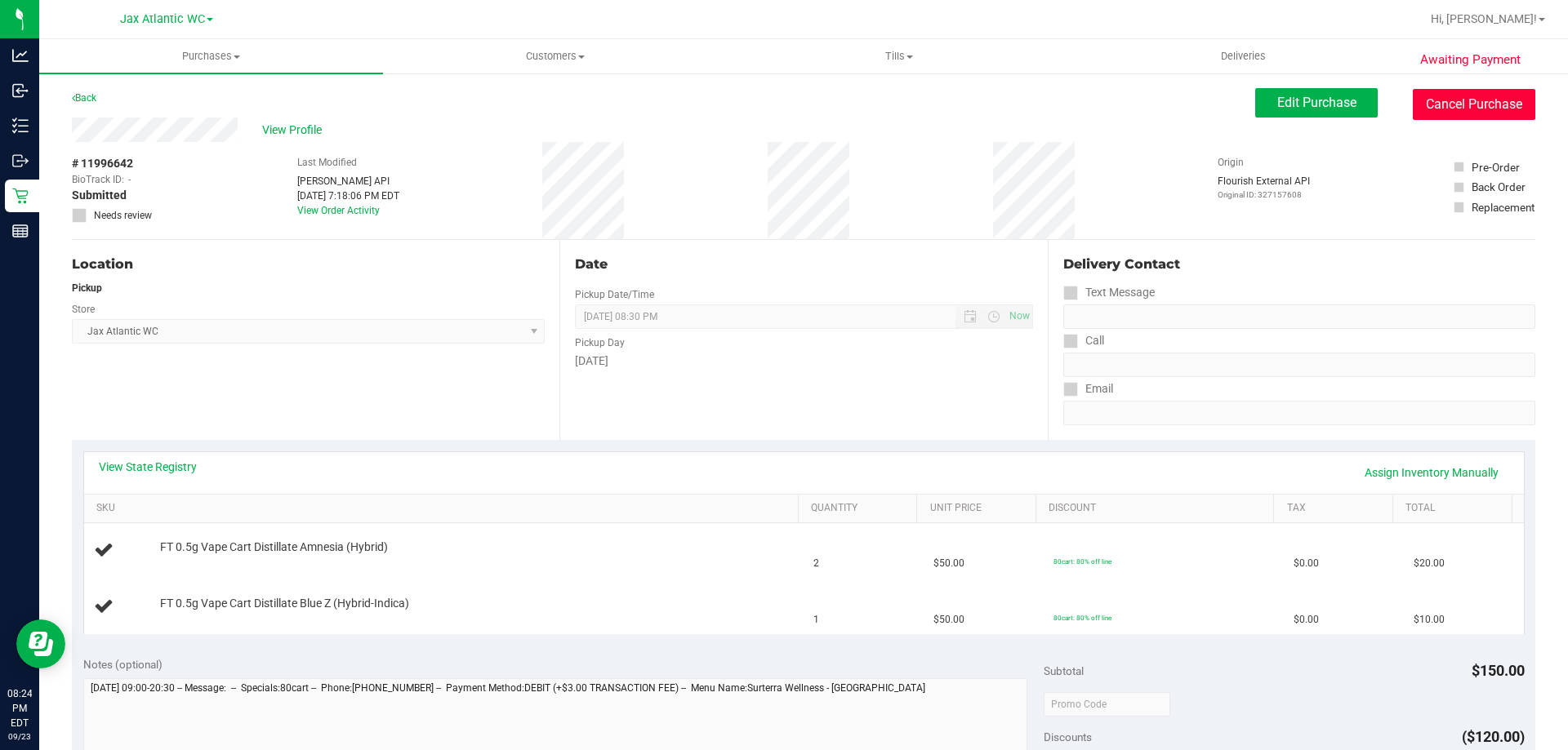
click at [1434, 100] on button "Cancel Purchase" at bounding box center [1473, 105] width 122 height 31
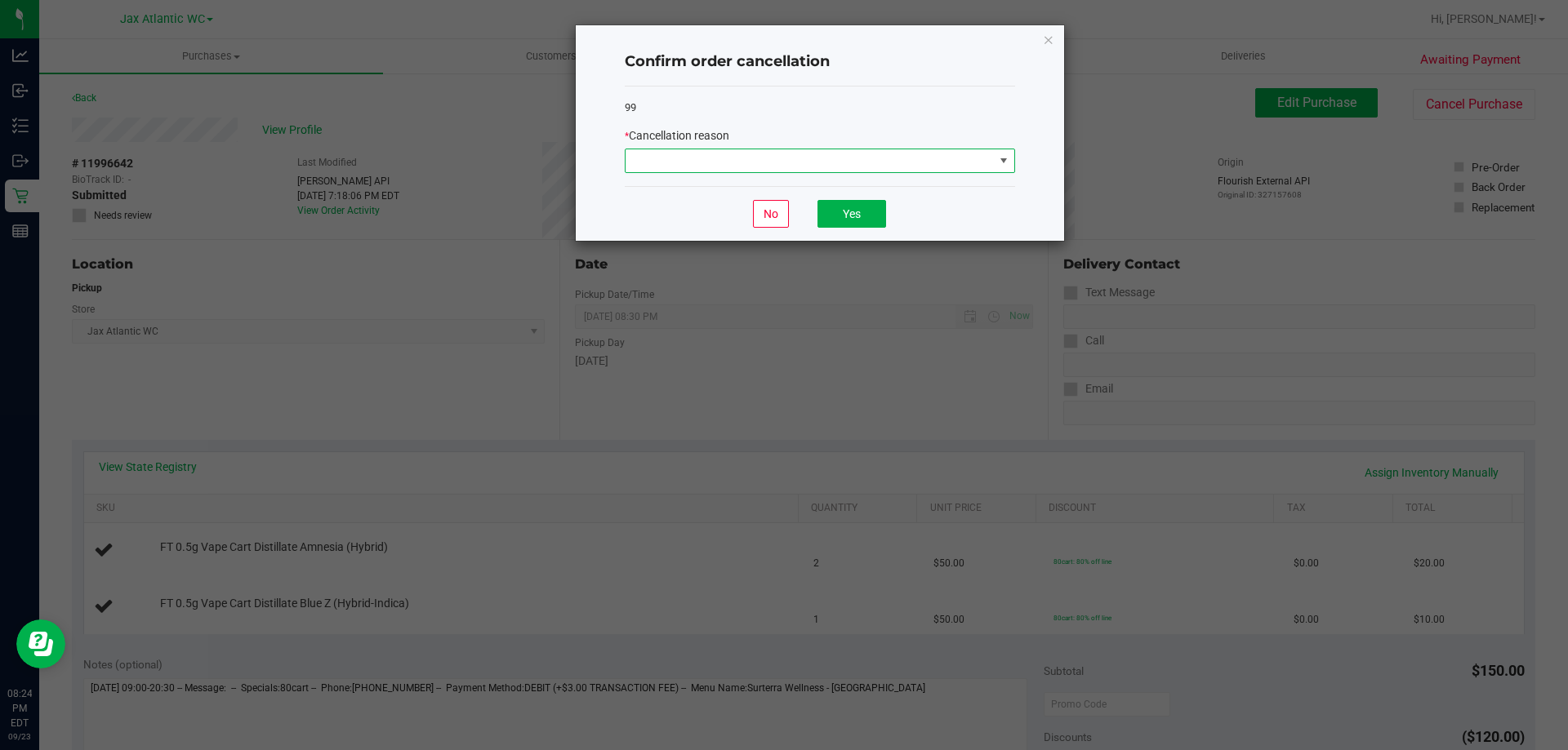
click at [889, 172] on span at bounding box center [809, 160] width 369 height 23
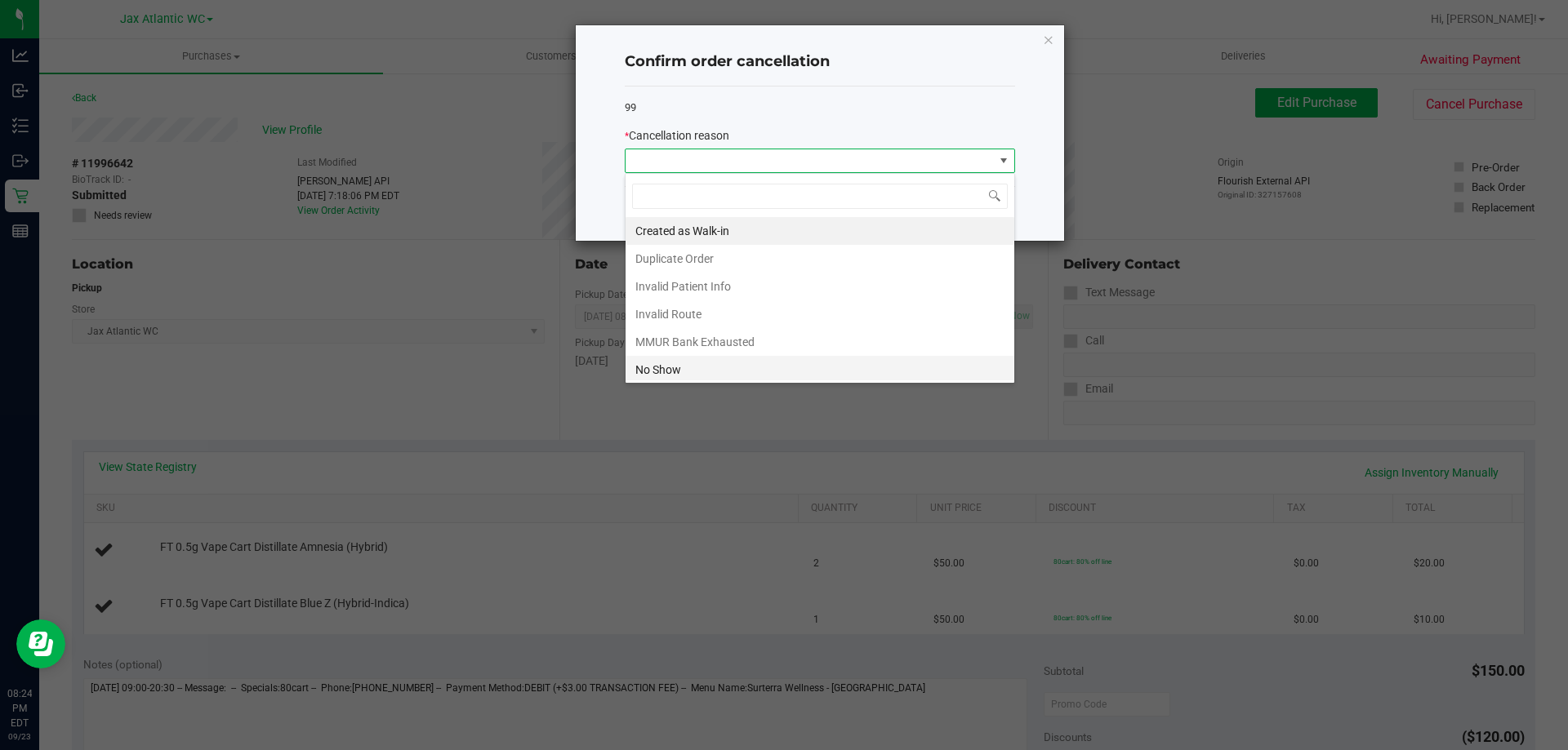
scroll to position [24, 390]
click at [716, 371] on li "No Show" at bounding box center [820, 369] width 389 height 28
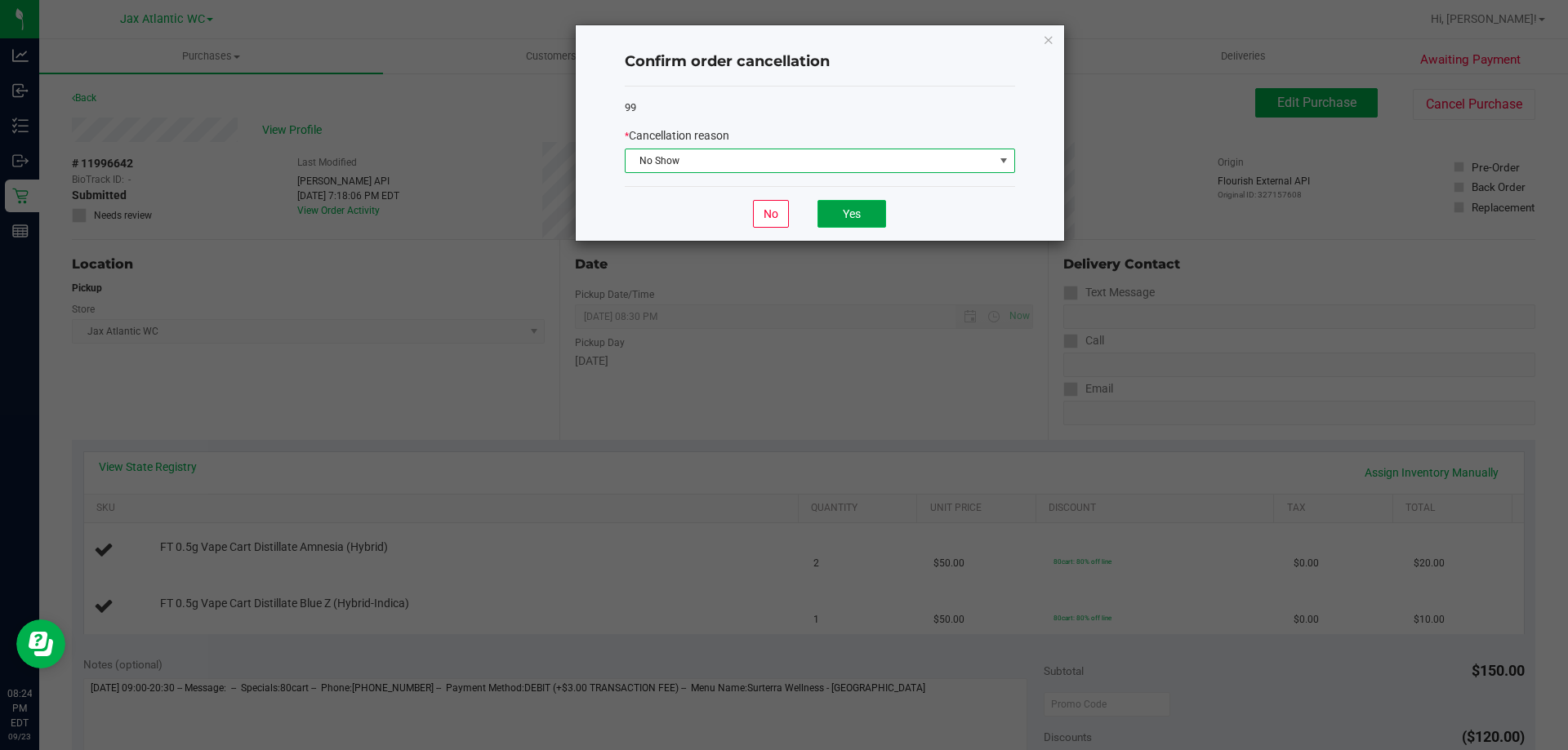
click at [846, 211] on button "Yes" at bounding box center [851, 214] width 69 height 28
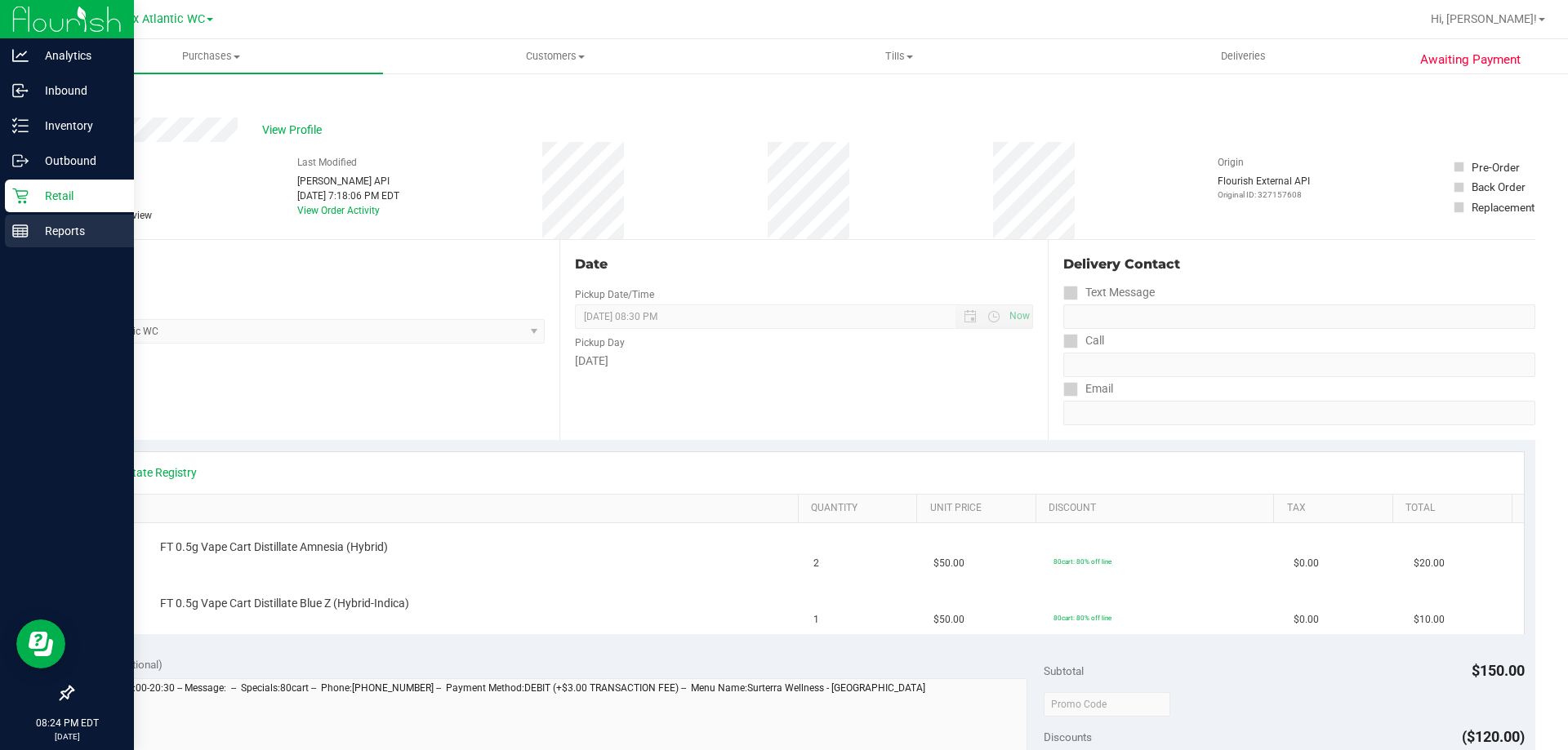
click at [23, 234] on line at bounding box center [20, 234] width 15 height 0
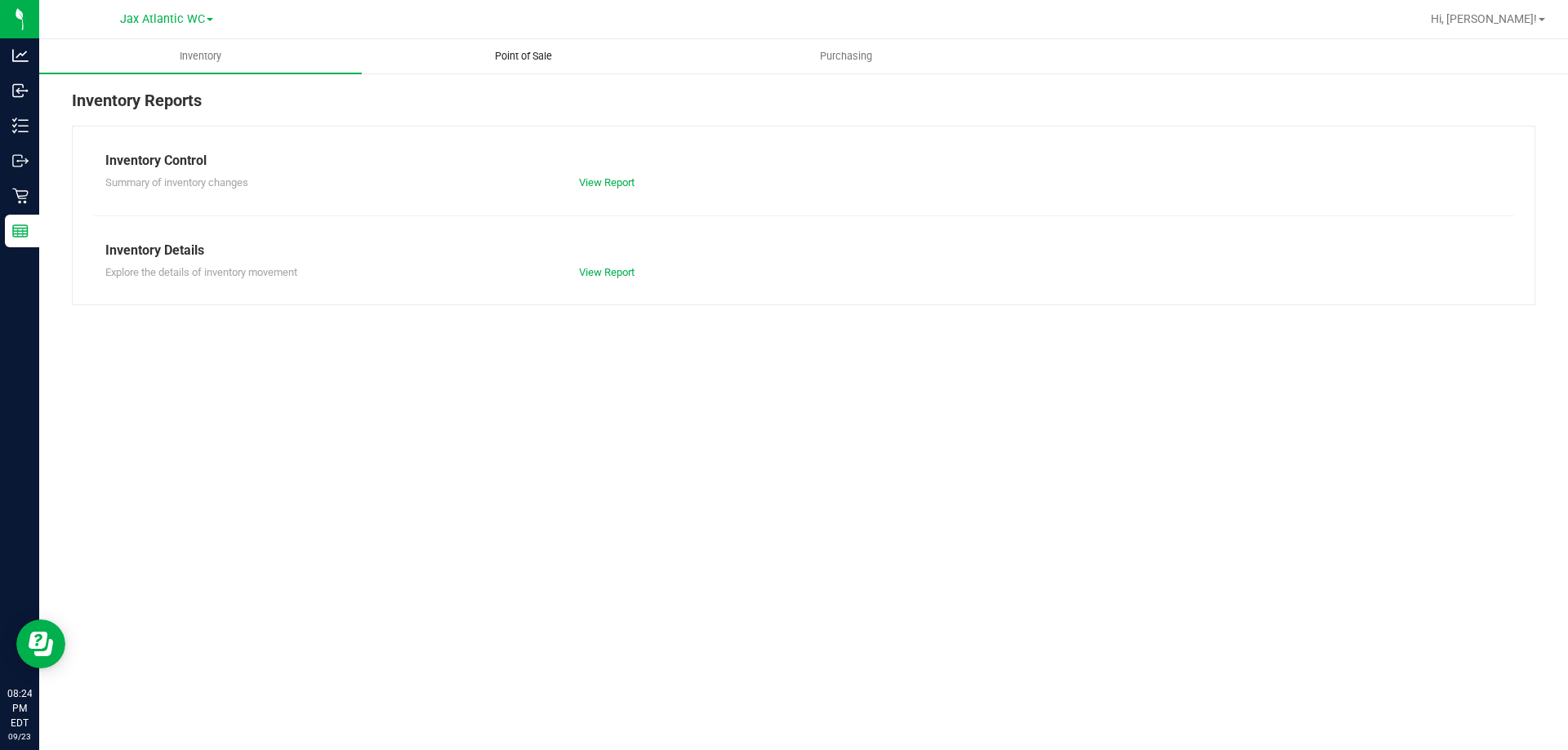
click at [513, 65] on uib-tab-heading "Point of Sale" at bounding box center [523, 56] width 321 height 33
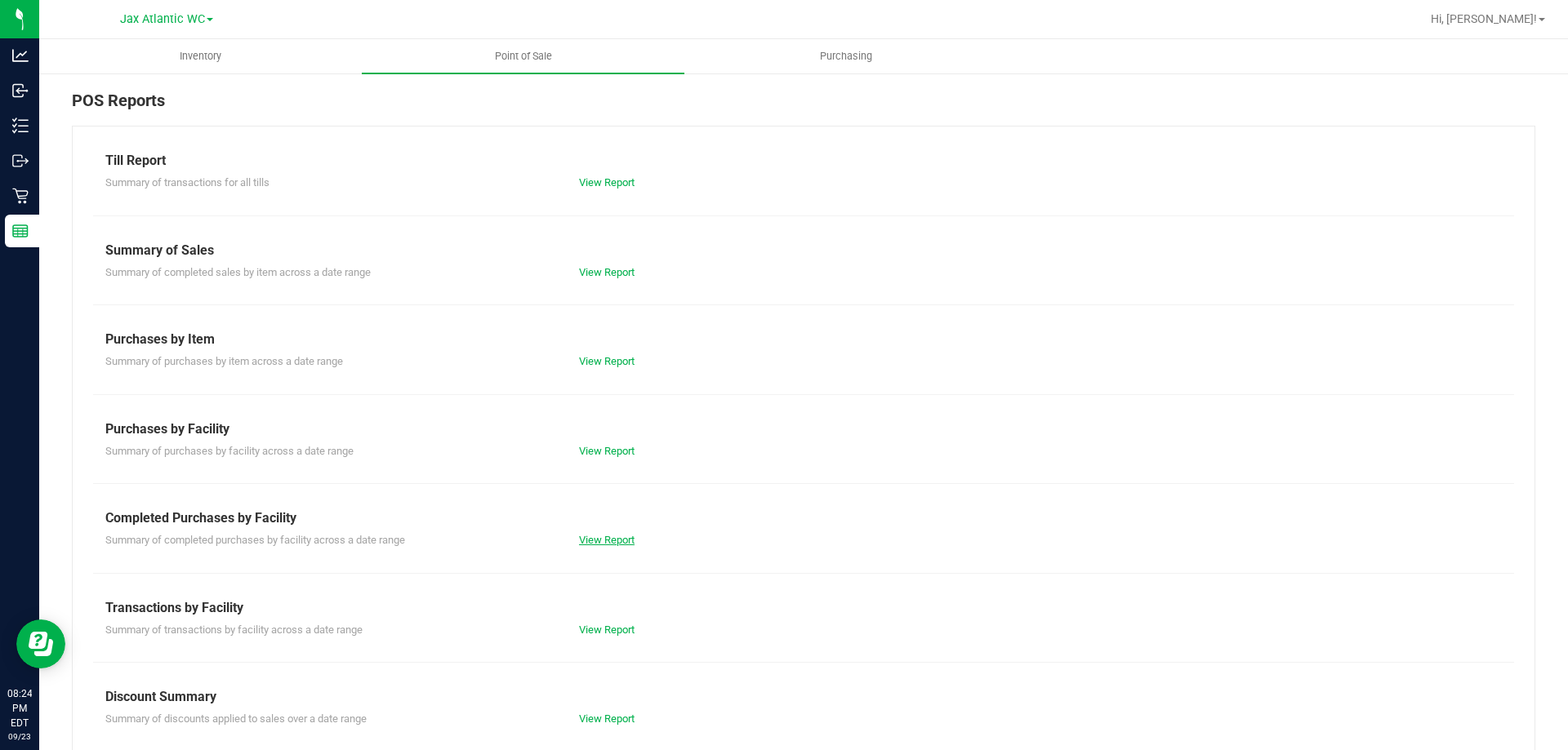
click at [597, 535] on link "View Report" at bounding box center [606, 540] width 56 height 12
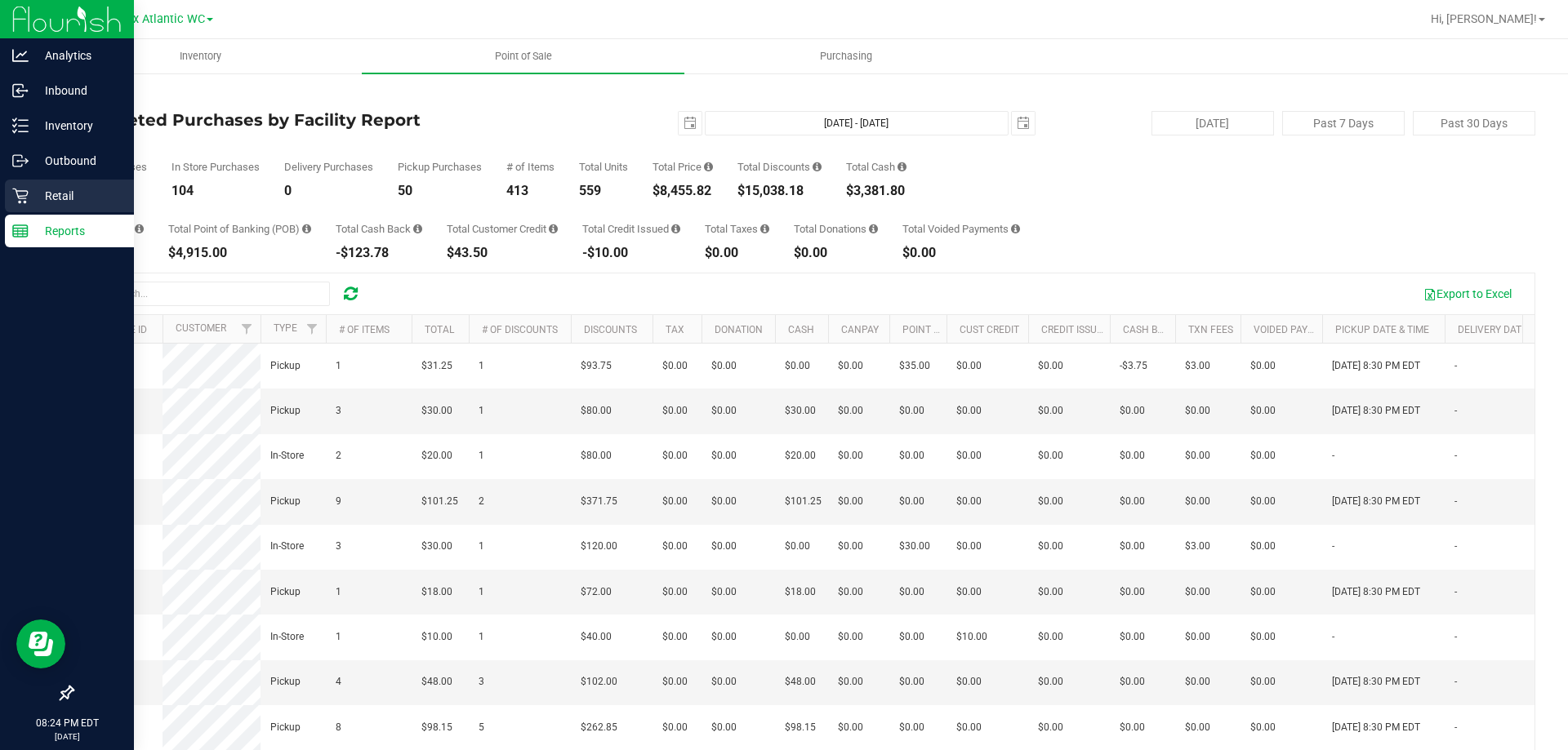
drag, startPoint x: 34, startPoint y: 201, endPoint x: 105, endPoint y: 207, distance: 71.3
click at [35, 201] on p "Retail" at bounding box center [77, 196] width 98 height 20
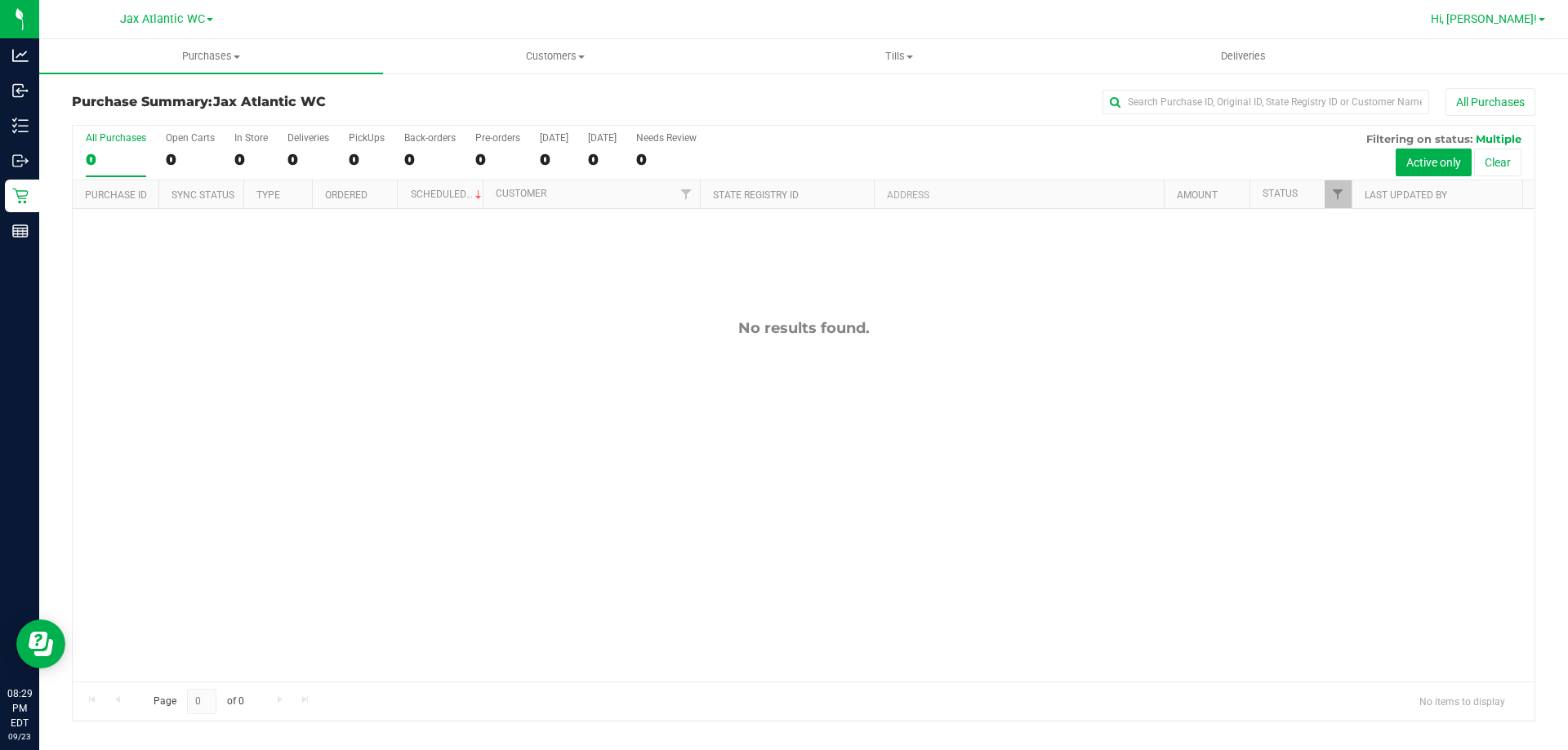
click at [1499, 17] on span "Hi, [PERSON_NAME]!" at bounding box center [1483, 18] width 106 height 13
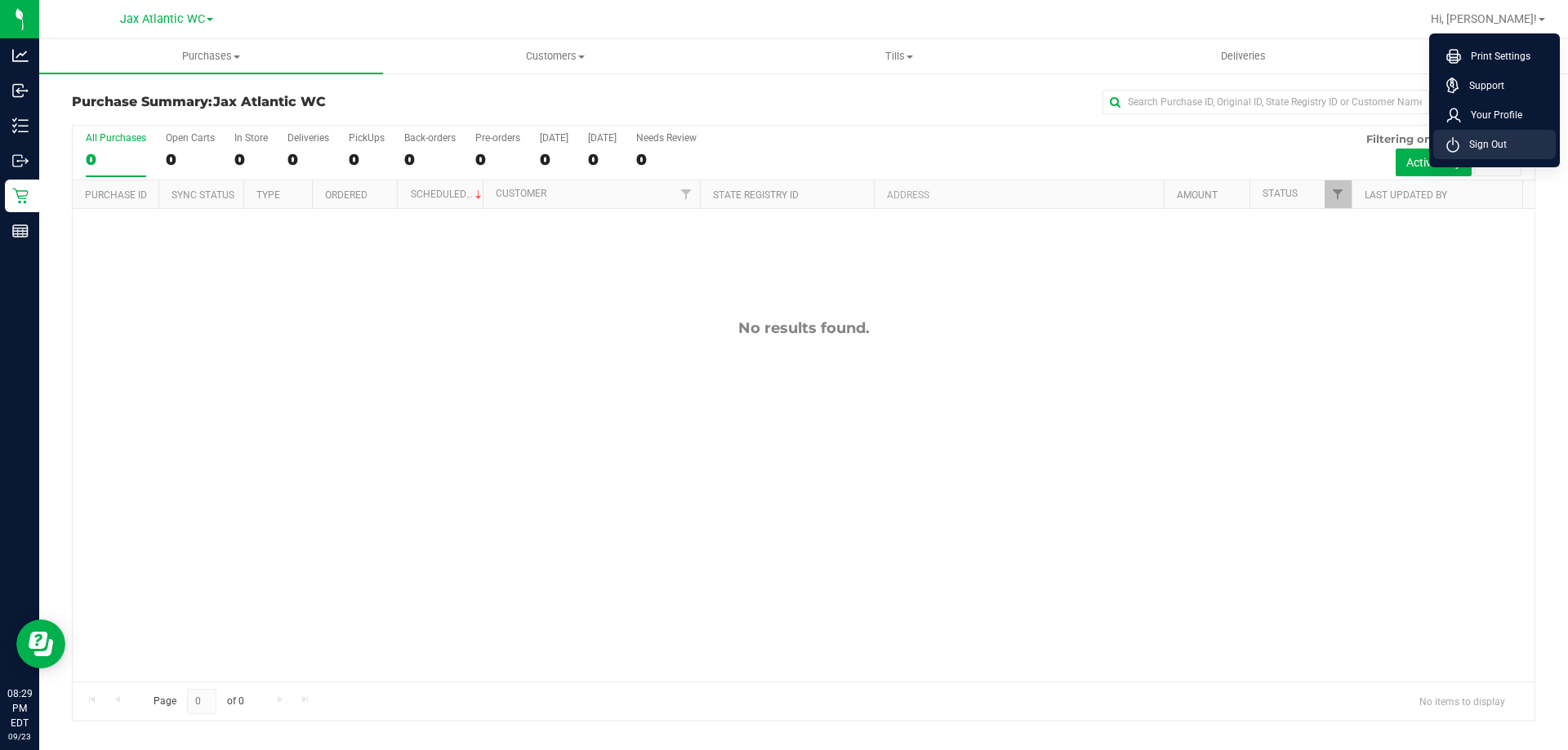
click at [1506, 147] on li "Sign Out" at bounding box center [1493, 145] width 122 height 29
